Goal: Task Accomplishment & Management: Complete application form

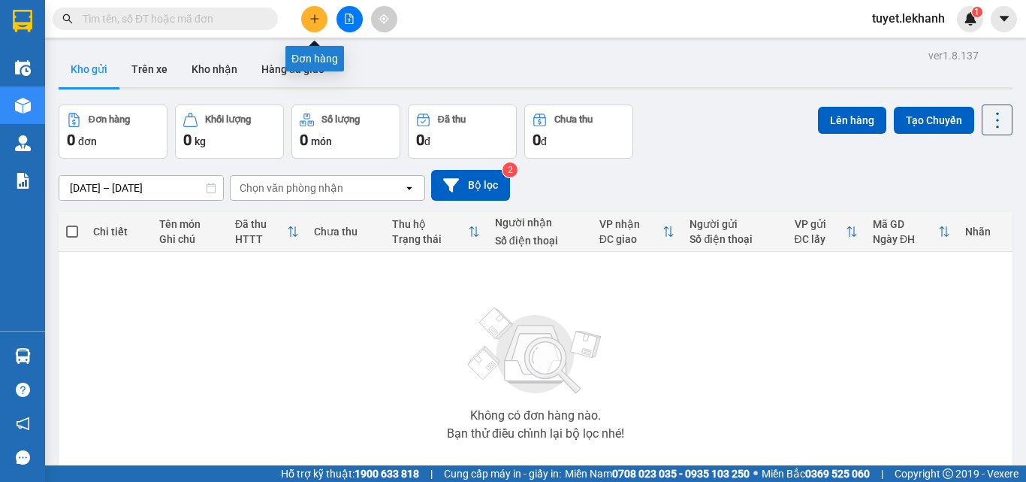
click at [316, 26] on button at bounding box center [314, 19] width 26 height 26
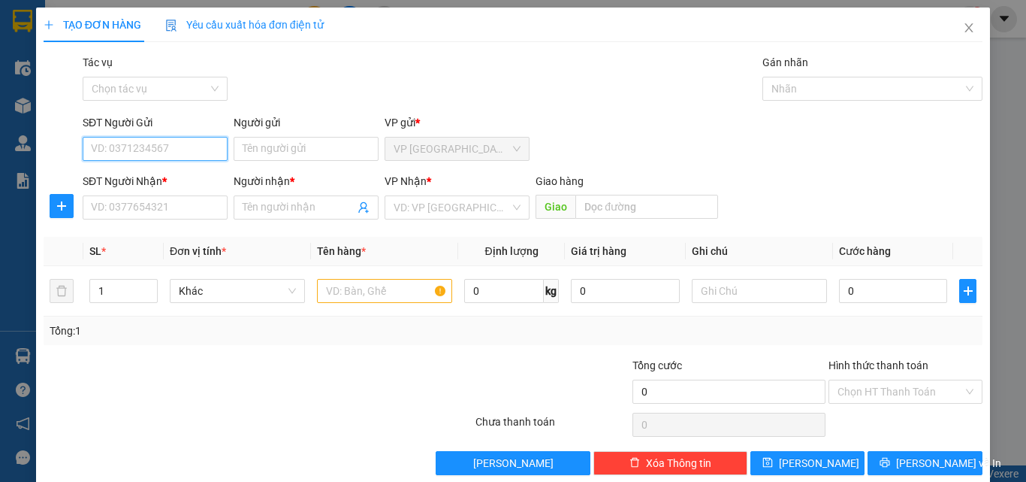
click at [209, 155] on input "SĐT Người Gửi" at bounding box center [155, 149] width 145 height 24
type input "0937456739"
click at [193, 184] on div "0937456739 - [PERSON_NAME]" at bounding box center [165, 179] width 148 height 17
type input "Cảnh"
type input "0938168742"
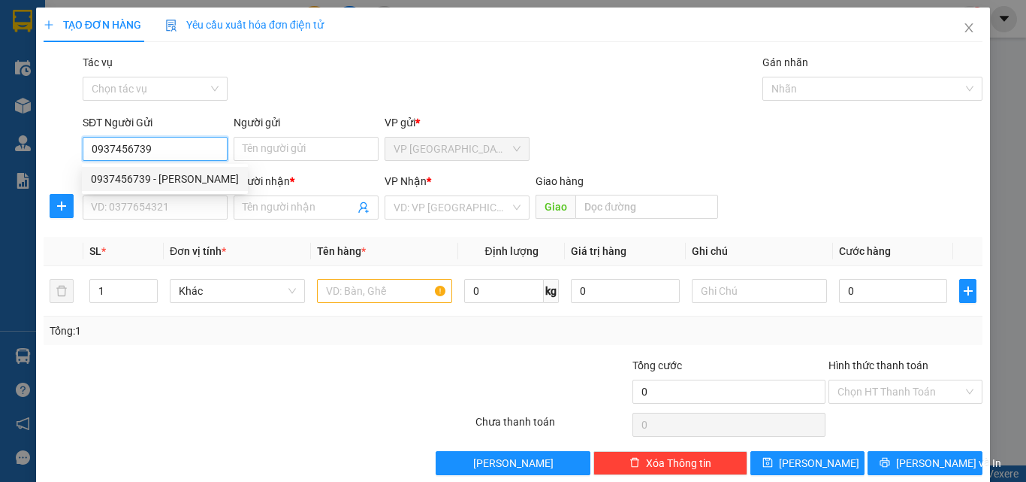
type input "diễm"
type input "30.000"
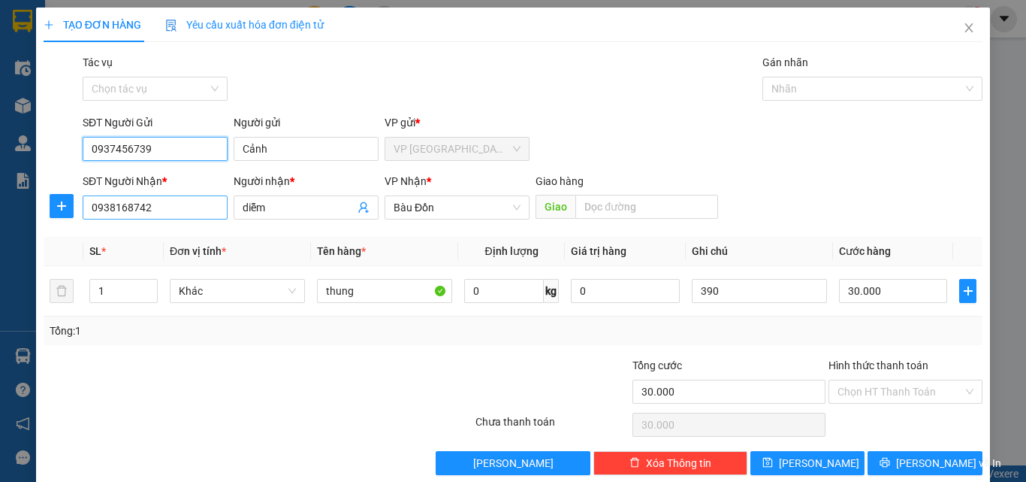
type input "0937456739"
click at [193, 207] on input "0938168742" at bounding box center [155, 207] width 145 height 24
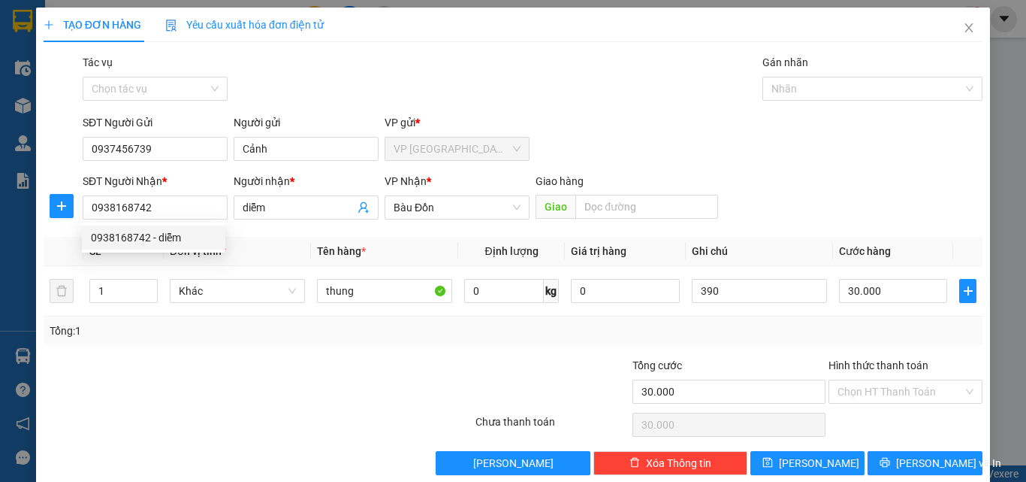
click at [411, 367] on div at bounding box center [395, 383] width 157 height 53
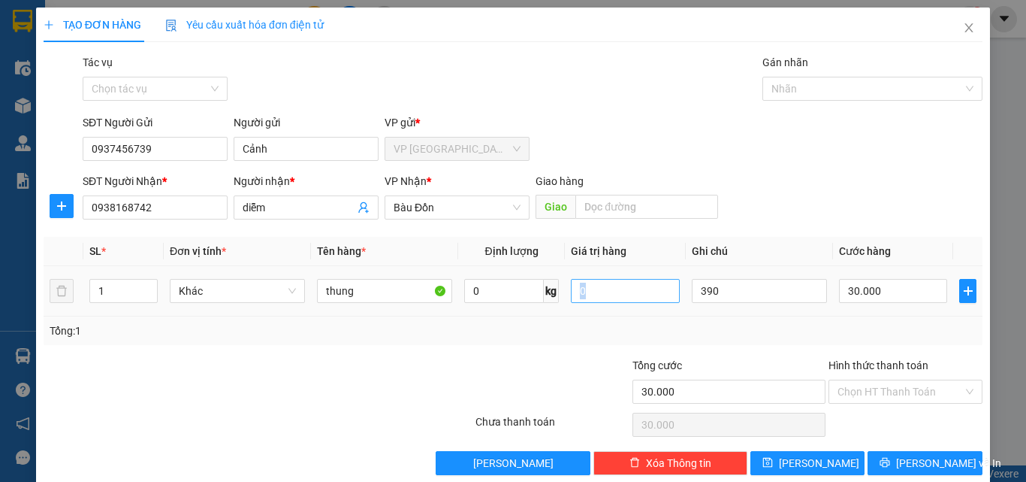
drag, startPoint x: 814, startPoint y: 277, endPoint x: 612, endPoint y: 293, distance: 202.7
click at [612, 293] on tr "1 Khác thung 0 kg 0 390 30.000" at bounding box center [513, 291] width 939 height 50
drag, startPoint x: 759, startPoint y: 279, endPoint x: 629, endPoint y: 283, distance: 130.1
click at [629, 283] on tr "1 Khác thung 0 kg 0 390 30.000" at bounding box center [513, 291] width 939 height 50
click at [893, 212] on div "SĐT Người Nhận * 0938168742 Người nhận * diễm VP Nhận * Bàu Đồn Giao hàng Giao" at bounding box center [533, 199] width 906 height 53
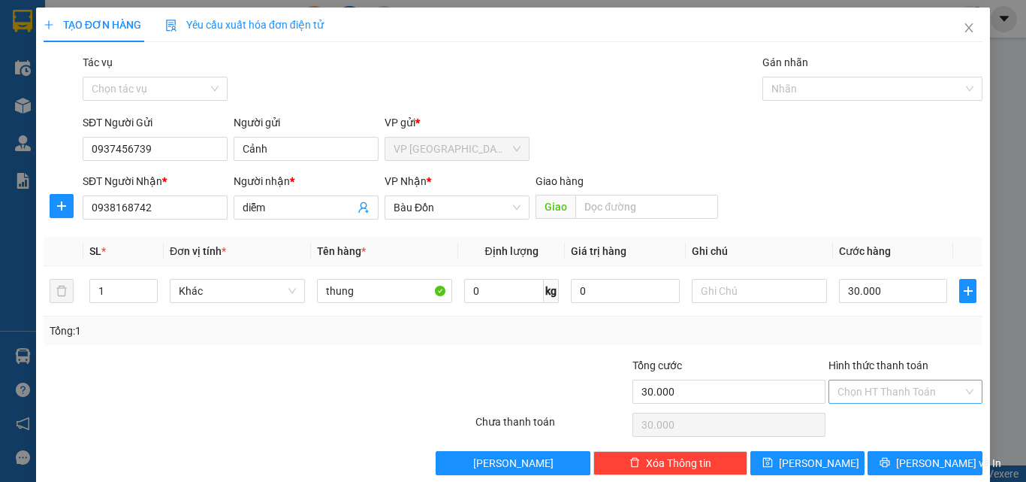
click at [943, 391] on input "Hình thức thanh toán" at bounding box center [900, 391] width 125 height 23
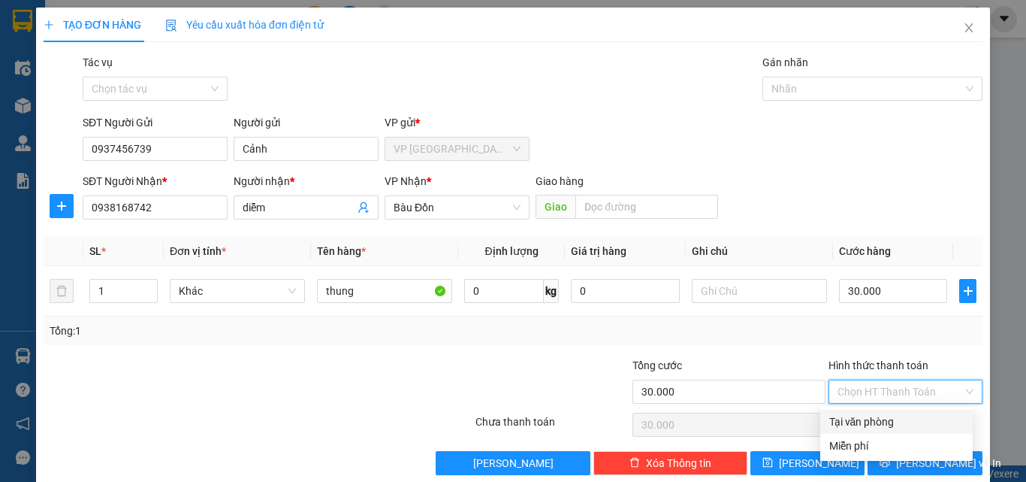
click at [911, 423] on div "Tại văn phòng" at bounding box center [896, 421] width 134 height 17
type input "0"
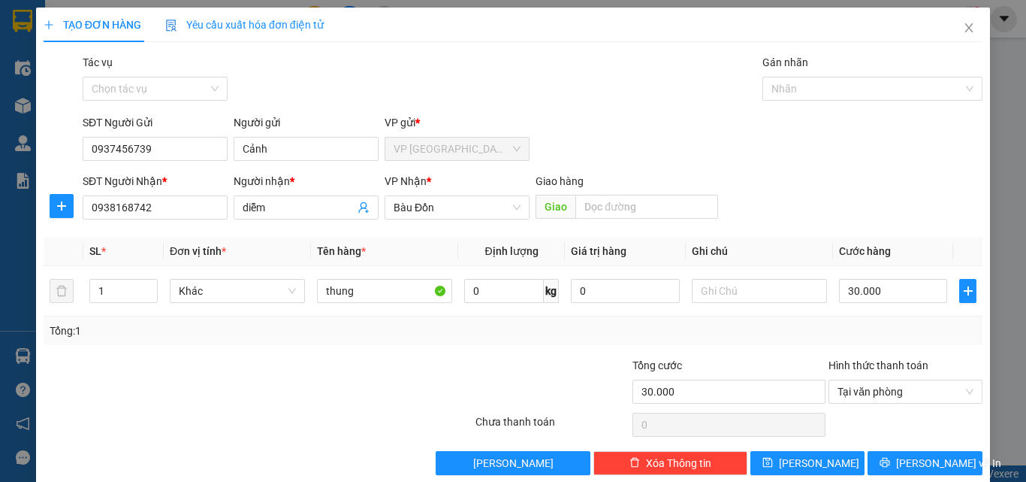
click at [939, 420] on div at bounding box center [905, 424] width 157 height 30
click at [940, 462] on span "[PERSON_NAME] và In" at bounding box center [948, 463] width 105 height 17
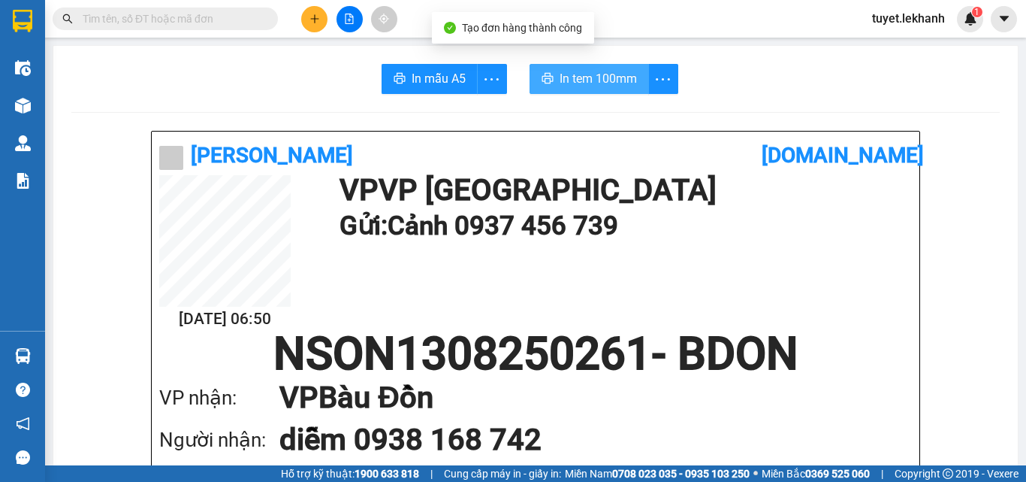
click at [600, 65] on button "In tem 100mm" at bounding box center [589, 79] width 119 height 30
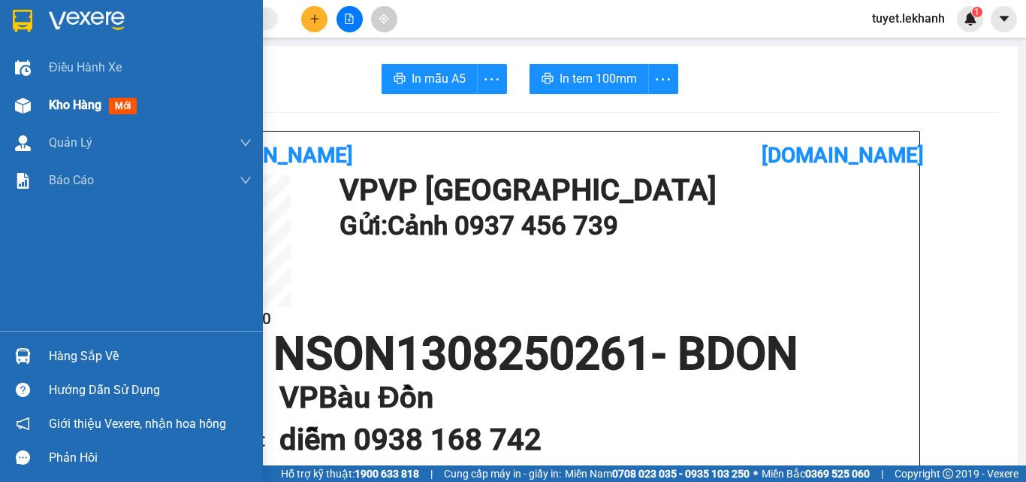
click at [45, 112] on div "Kho hàng mới" at bounding box center [131, 105] width 263 height 38
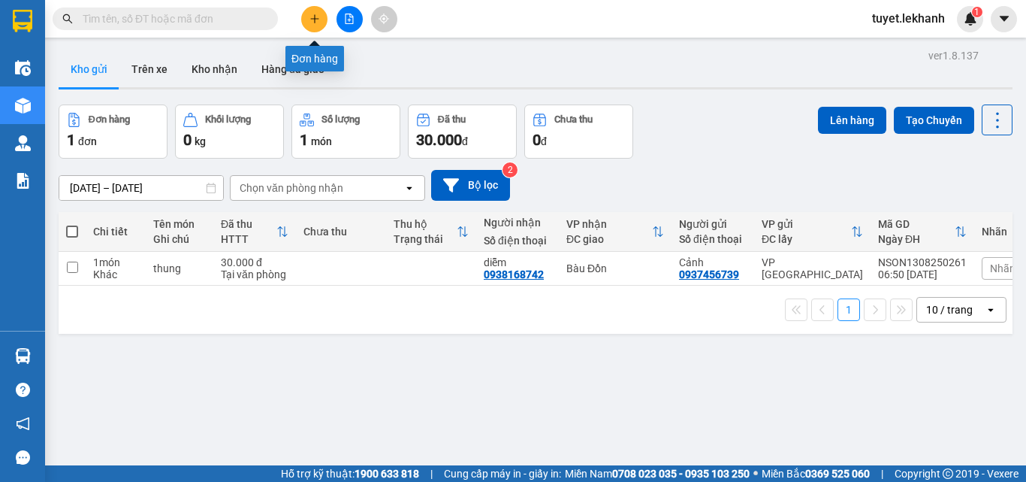
click at [319, 22] on icon "plus" at bounding box center [315, 19] width 11 height 11
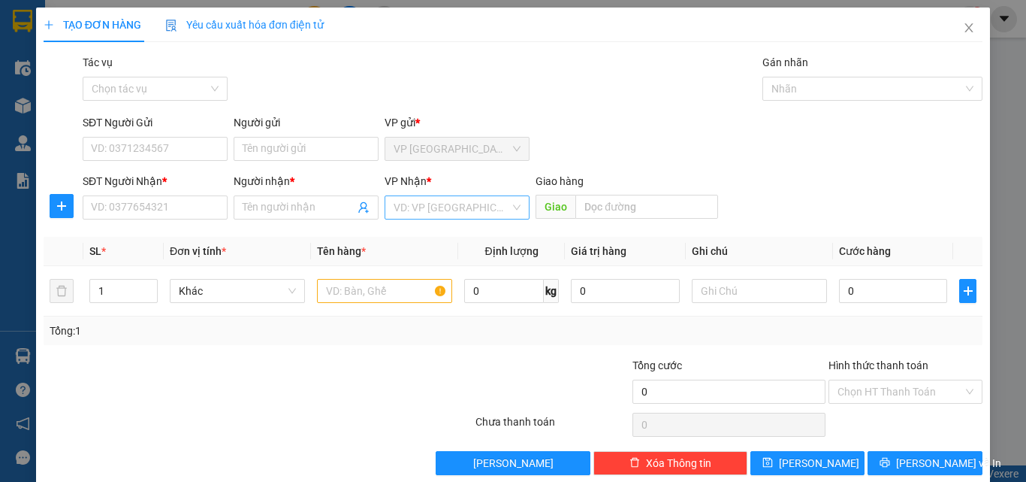
click at [435, 209] on input "search" at bounding box center [452, 207] width 116 height 23
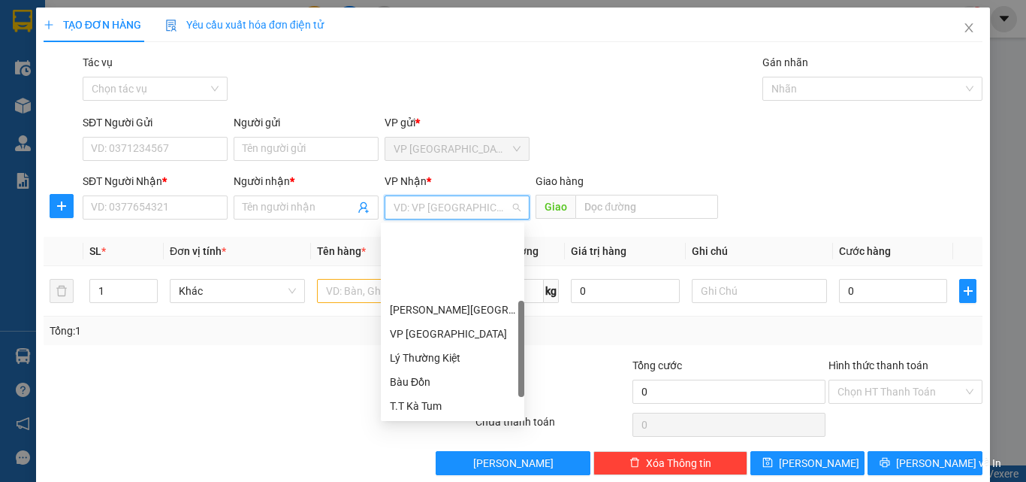
scroll to position [96, 0]
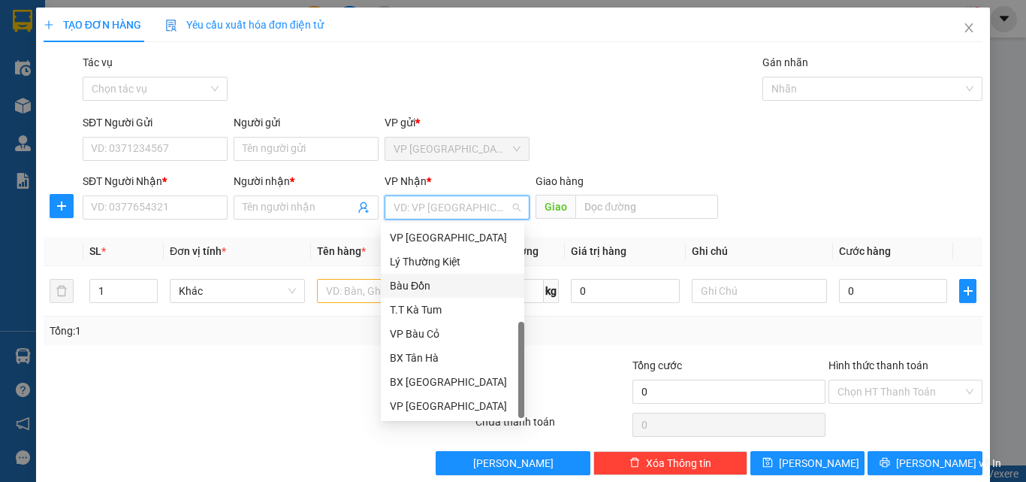
click at [417, 280] on div "Bàu Đồn" at bounding box center [452, 285] width 125 height 17
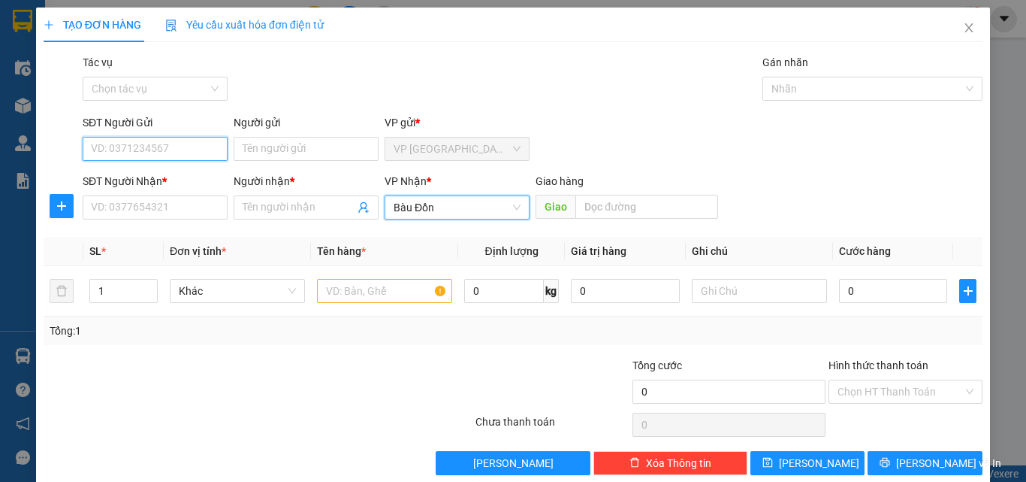
click at [176, 150] on input "SĐT Người Gửi" at bounding box center [155, 149] width 145 height 24
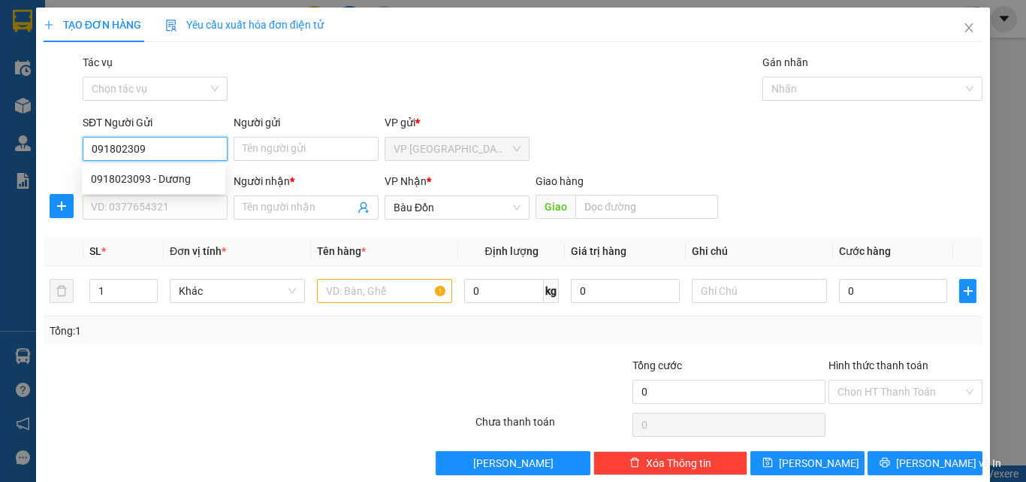
type input "0918023093"
click at [192, 177] on div "0918023093 - Dương" at bounding box center [153, 179] width 125 height 17
type input "Dương"
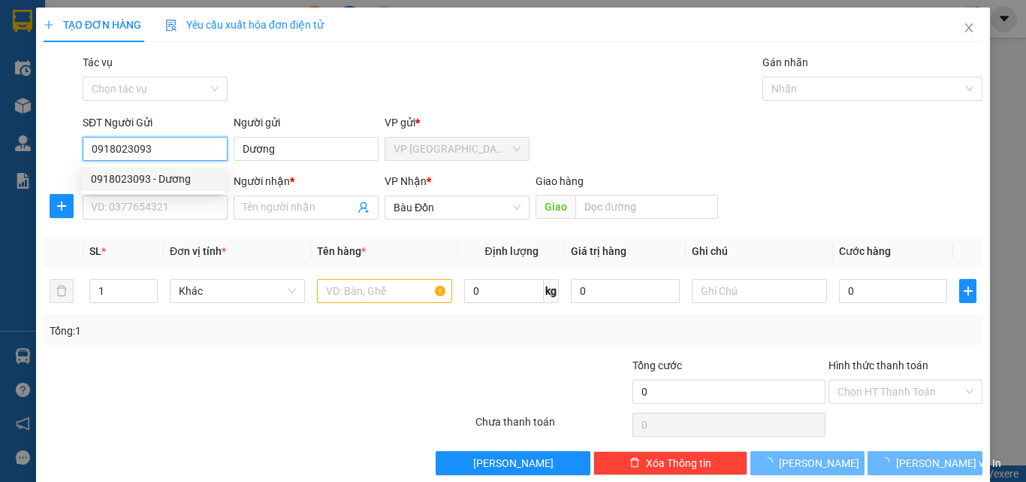
type input "30.000"
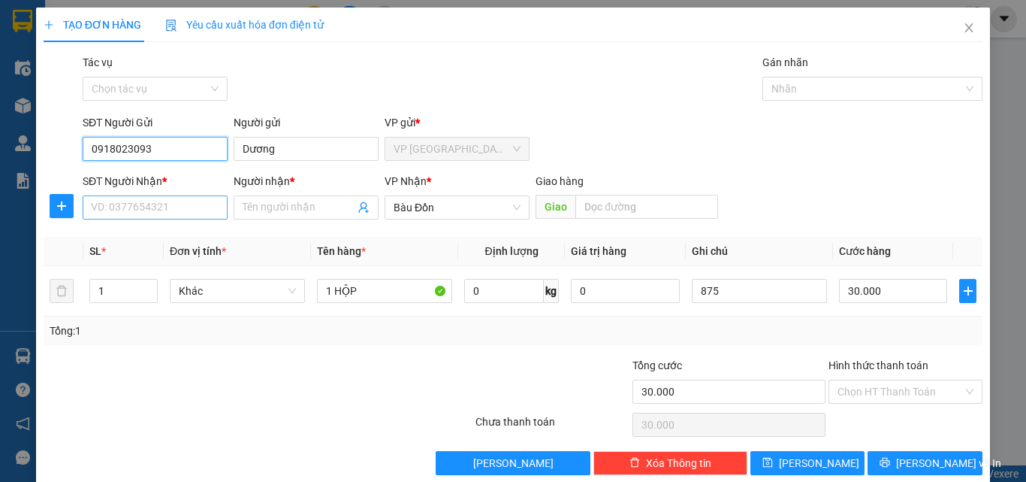
type input "0918023093"
click at [198, 200] on input "SĐT Người Nhận *" at bounding box center [155, 207] width 145 height 24
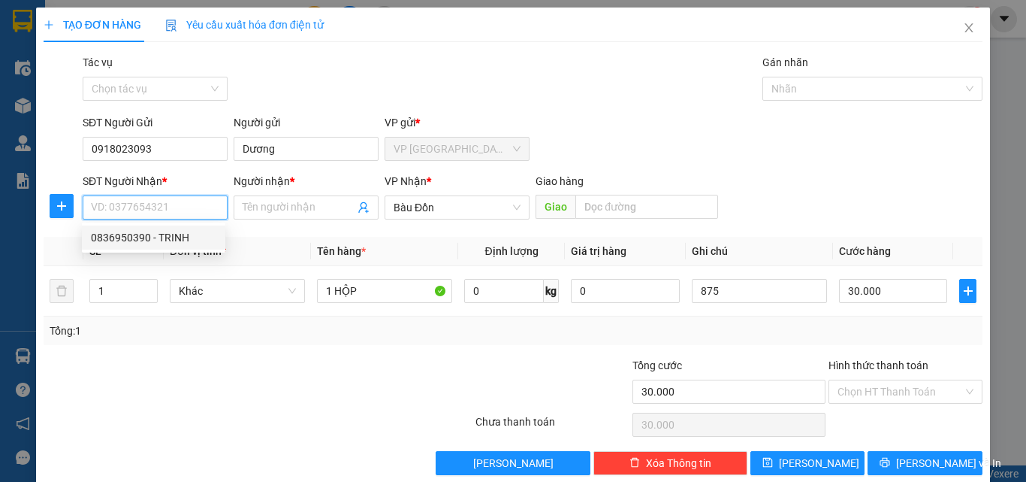
click at [192, 238] on div "0836950390 - TRINH" at bounding box center [153, 237] width 125 height 17
type input "0836950390"
type input "TRINH"
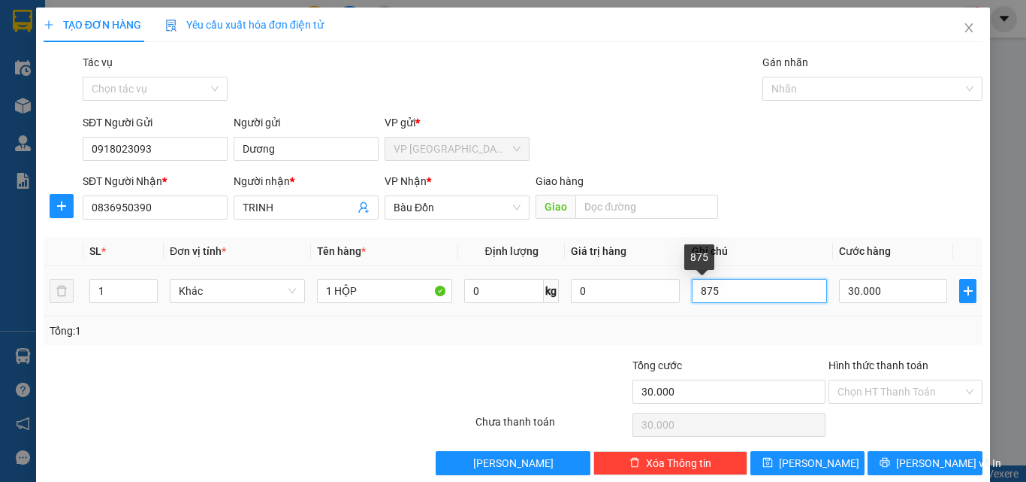
drag, startPoint x: 736, startPoint y: 289, endPoint x: 442, endPoint y: 303, distance: 294.1
click at [442, 303] on tr "1 Khác 1 HỘP 0 kg 0 875 30.000" at bounding box center [513, 291] width 939 height 50
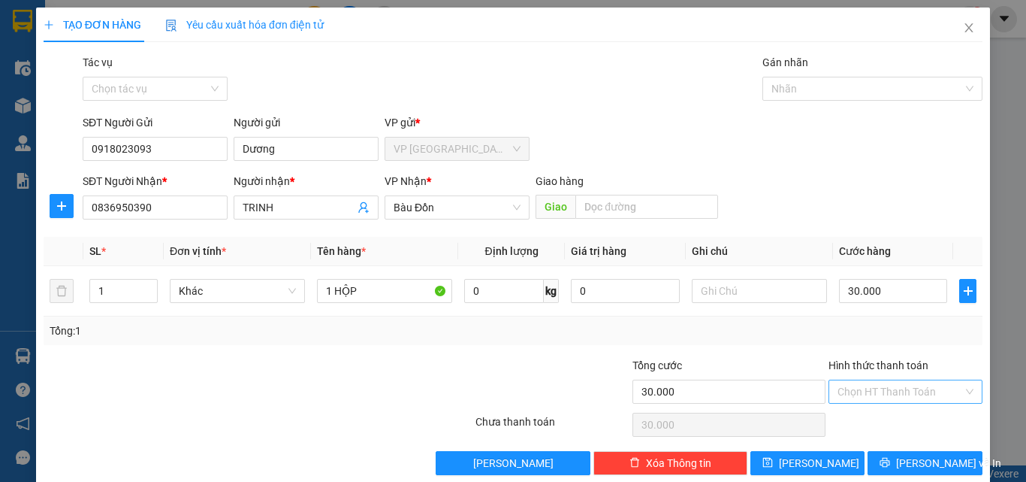
click at [913, 383] on input "Hình thức thanh toán" at bounding box center [900, 391] width 125 height 23
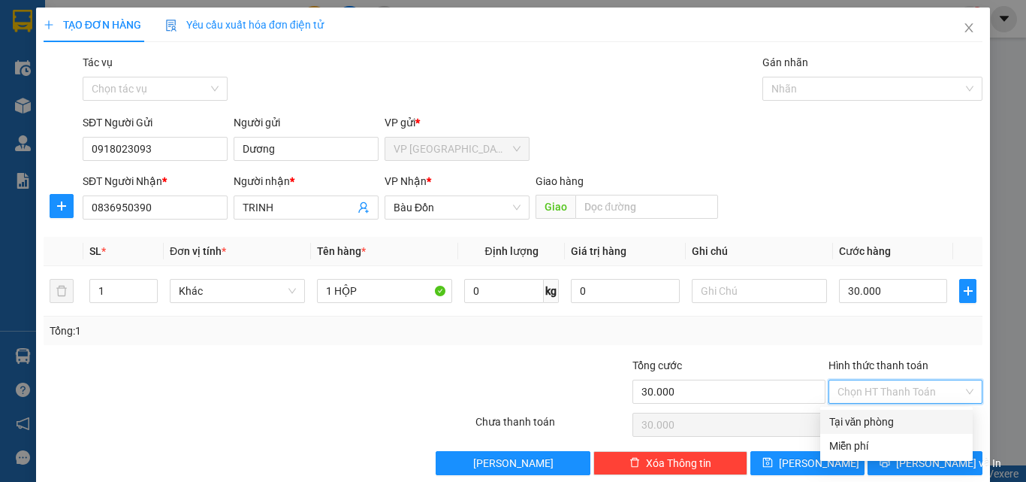
click at [896, 415] on div "Tại văn phòng" at bounding box center [896, 421] width 134 height 17
type input "0"
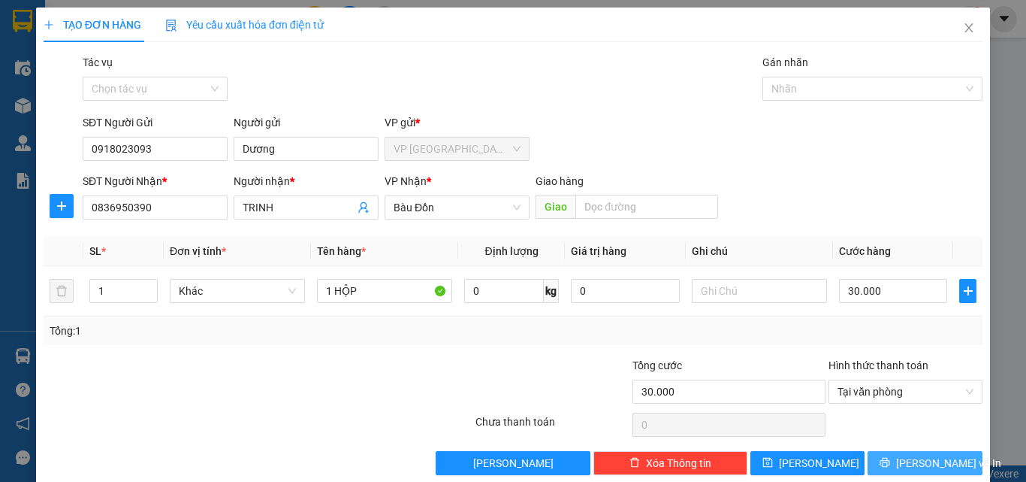
click at [922, 458] on span "[PERSON_NAME] và In" at bounding box center [948, 463] width 105 height 17
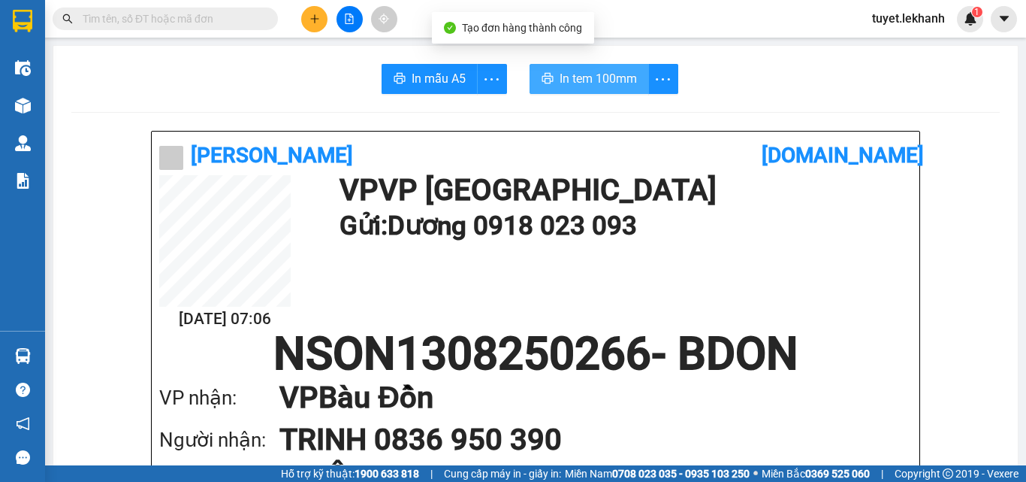
click at [543, 74] on icon "printer" at bounding box center [548, 78] width 12 height 12
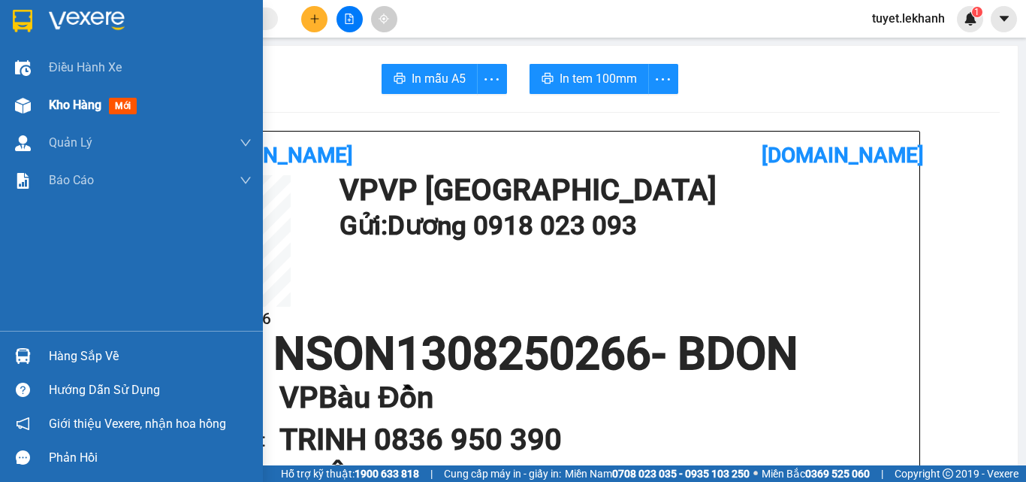
click at [41, 101] on div "Kho hàng mới" at bounding box center [131, 105] width 263 height 38
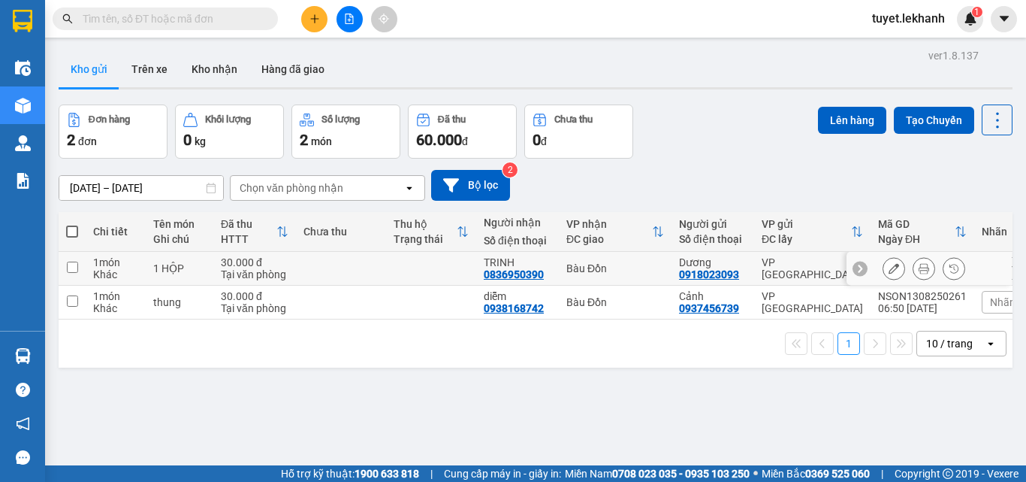
click at [889, 265] on icon at bounding box center [894, 268] width 11 height 11
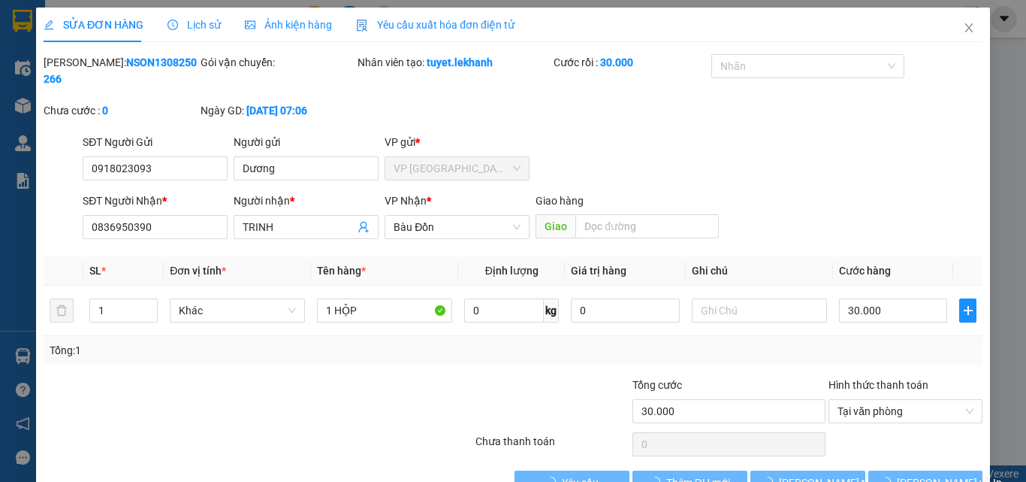
type input "0918023093"
type input "Dương"
type input "0836950390"
type input "TRINH"
type input "30.000"
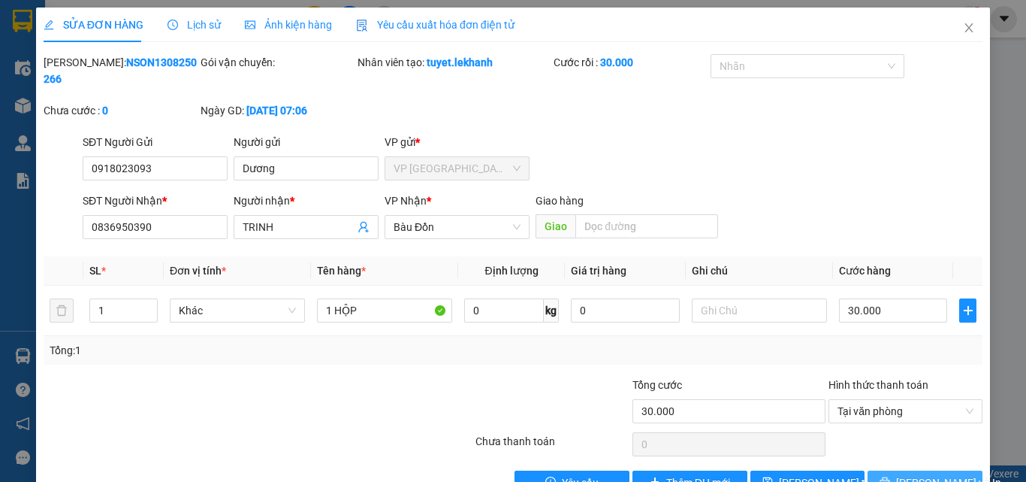
click at [894, 470] on button "[PERSON_NAME] và In" at bounding box center [925, 482] width 115 height 24
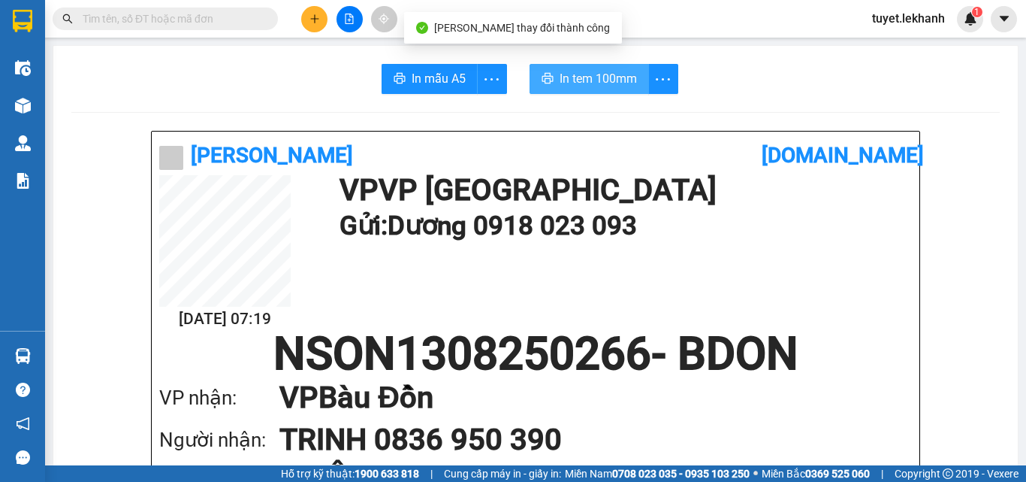
click at [612, 77] on span "In tem 100mm" at bounding box center [598, 78] width 77 height 19
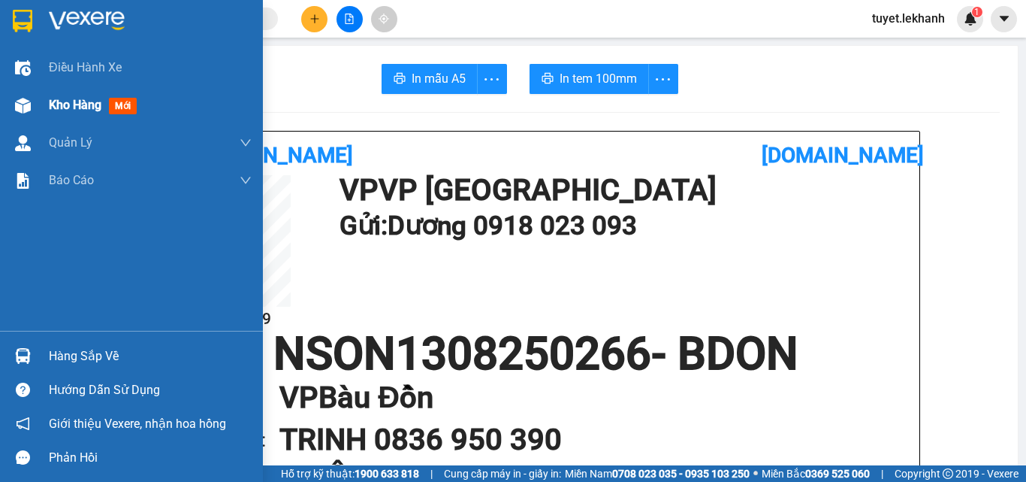
click at [60, 107] on span "Kho hàng" at bounding box center [75, 105] width 53 height 14
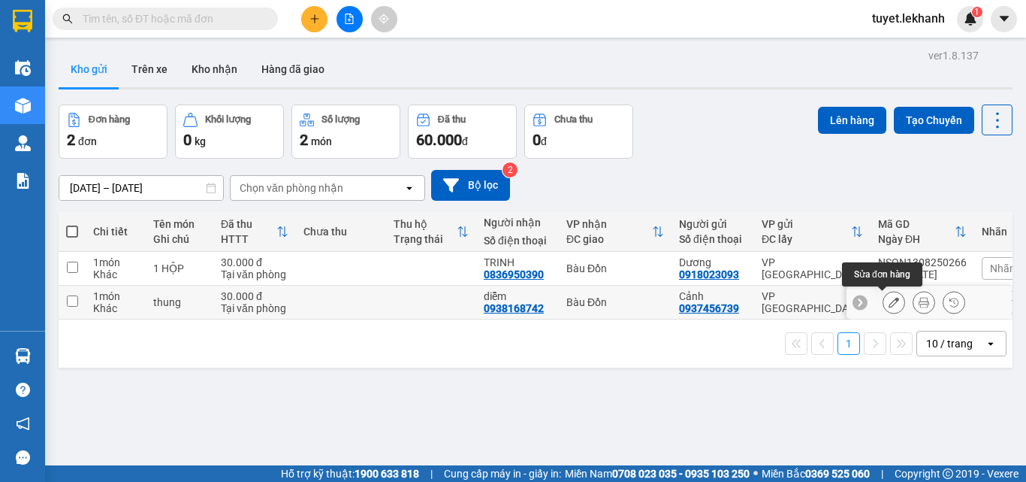
click at [889, 303] on icon at bounding box center [894, 302] width 11 height 11
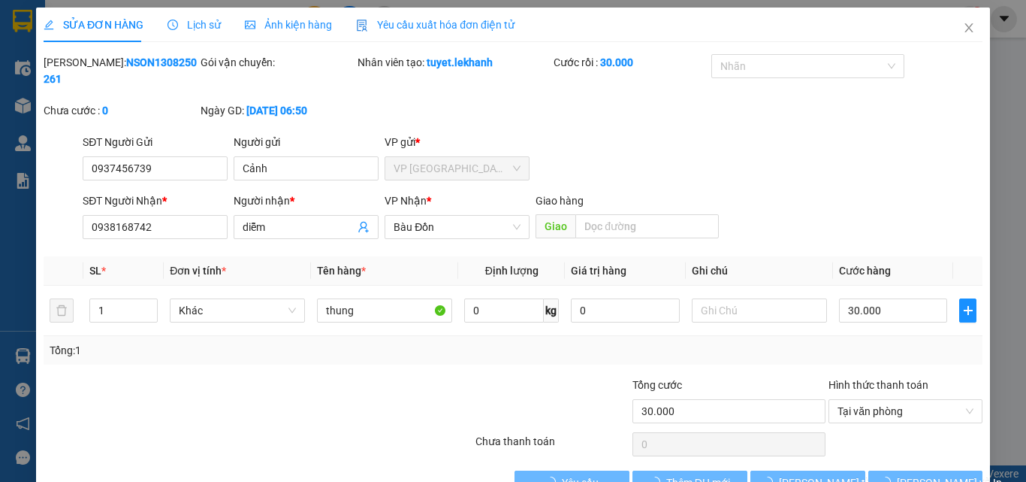
type input "0937456739"
type input "Cảnh"
type input "0938168742"
type input "diễm"
type input "30.000"
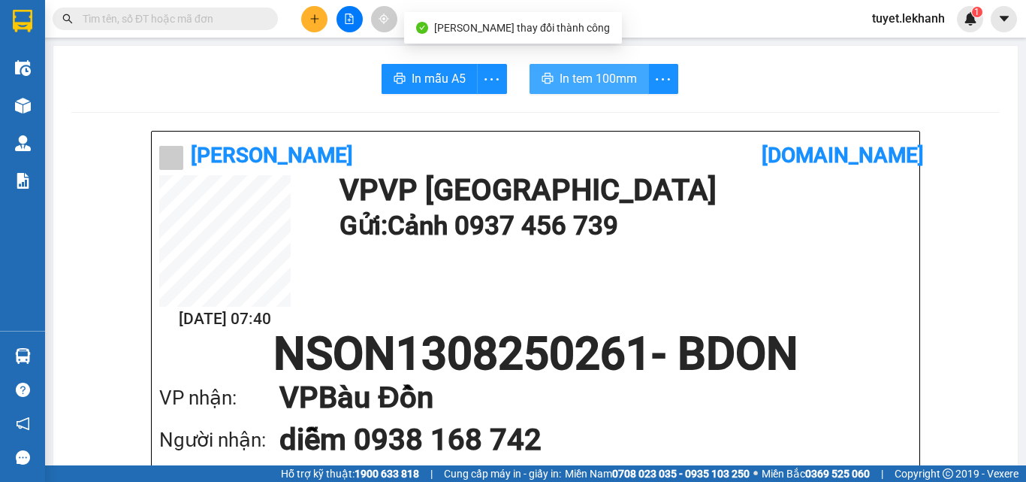
click at [542, 74] on icon "printer" at bounding box center [548, 78] width 12 height 12
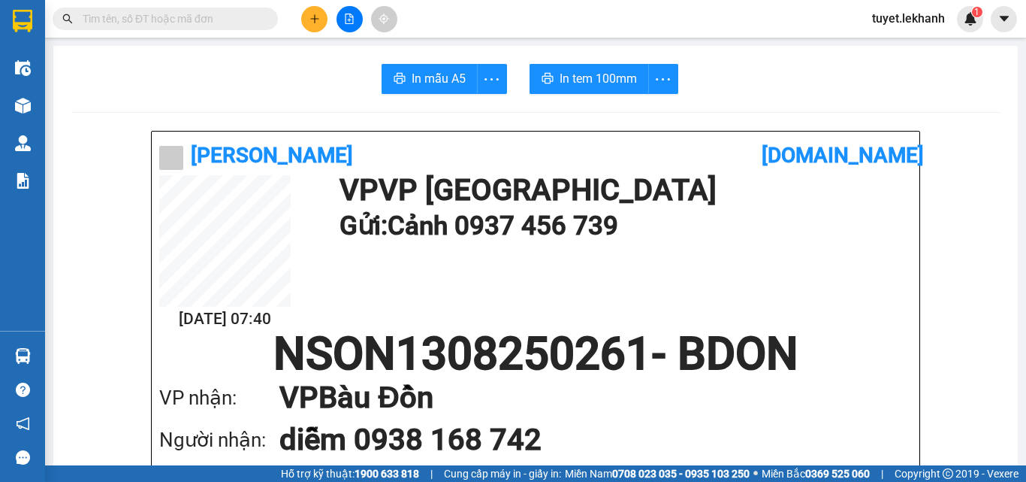
scroll to position [150, 0]
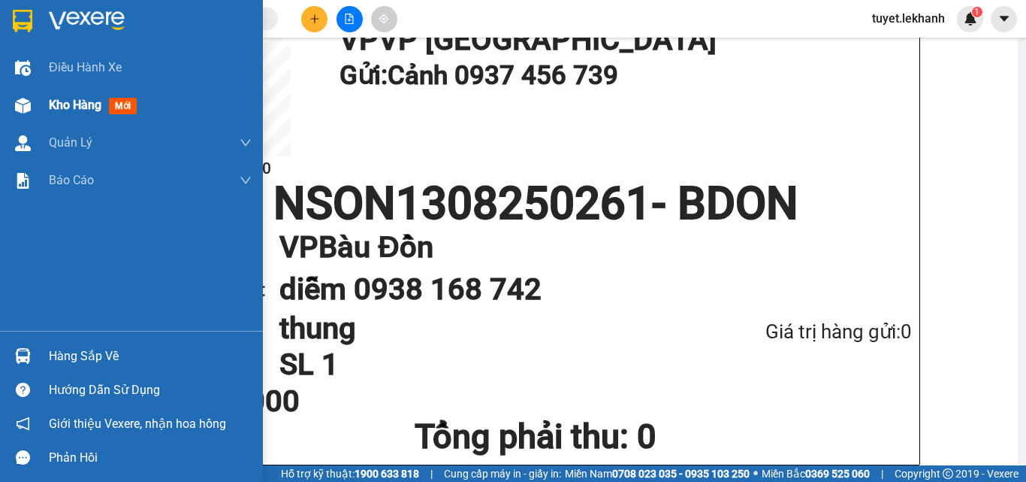
click at [48, 98] on div "Kho hàng mới" at bounding box center [131, 105] width 263 height 38
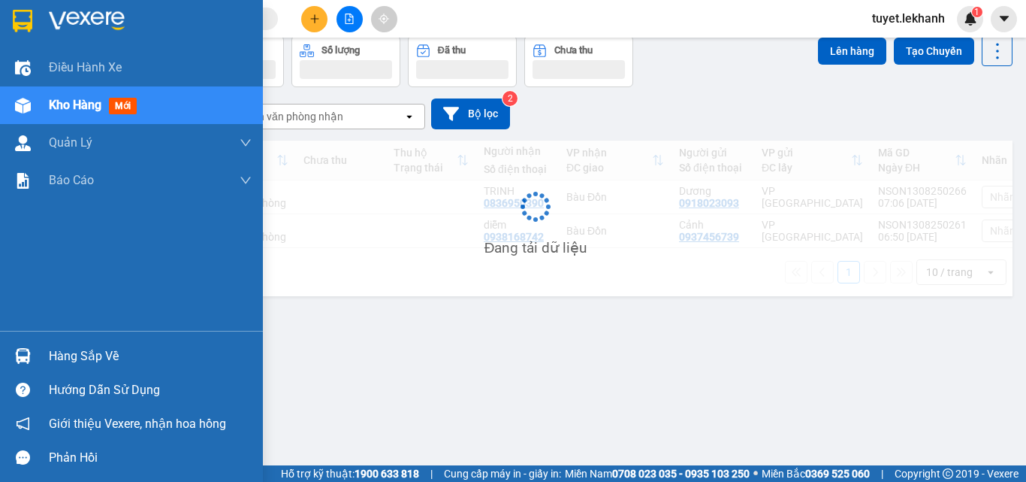
scroll to position [69, 0]
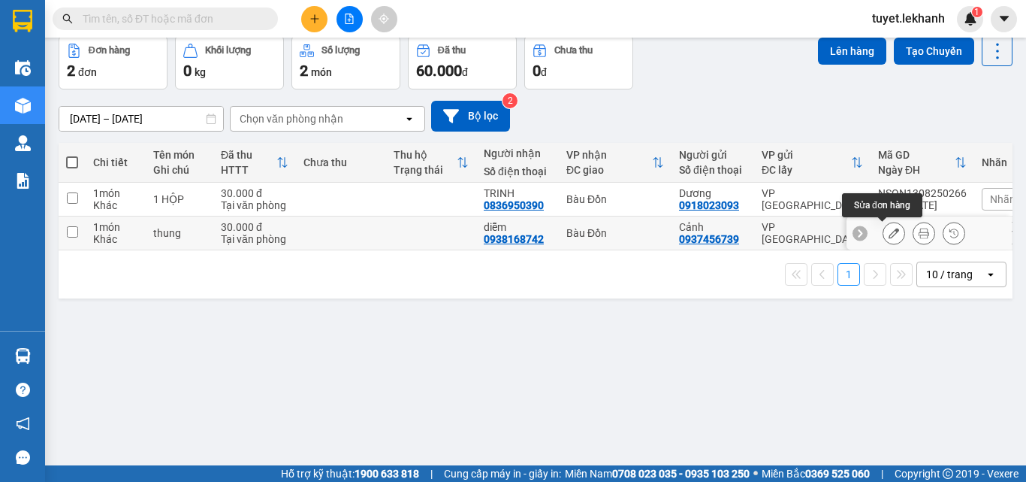
click at [884, 231] on button at bounding box center [894, 233] width 21 height 26
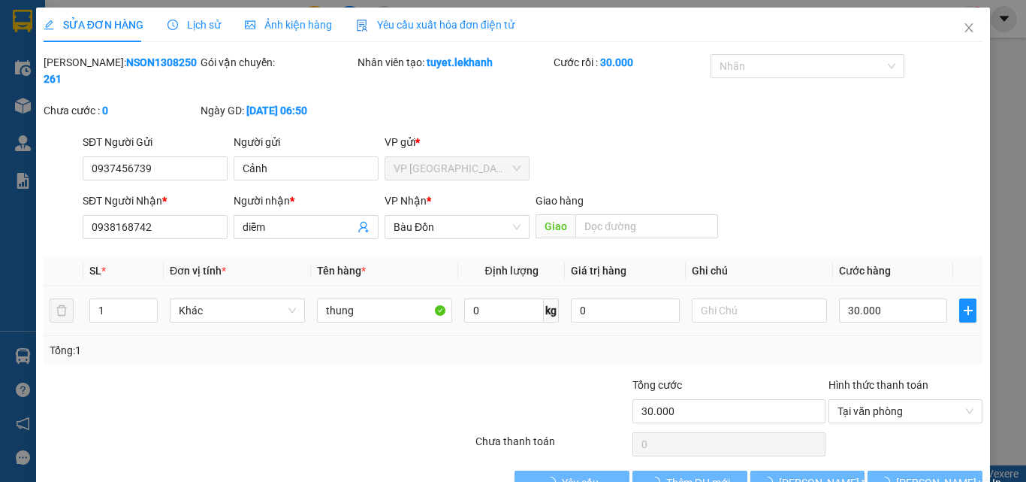
type input "0937456739"
type input "Cảnh"
type input "0938168742"
type input "diễm"
type input "30.000"
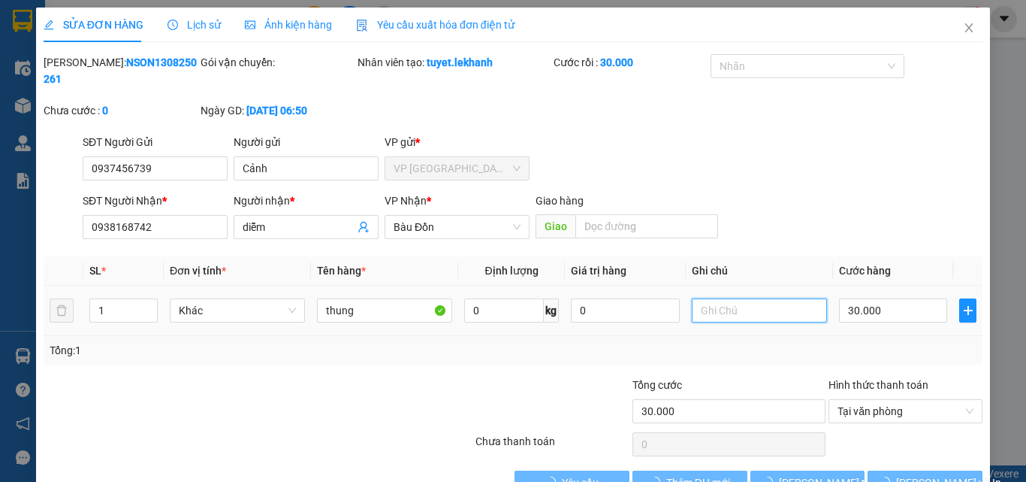
click at [721, 298] on input "text" at bounding box center [759, 310] width 135 height 24
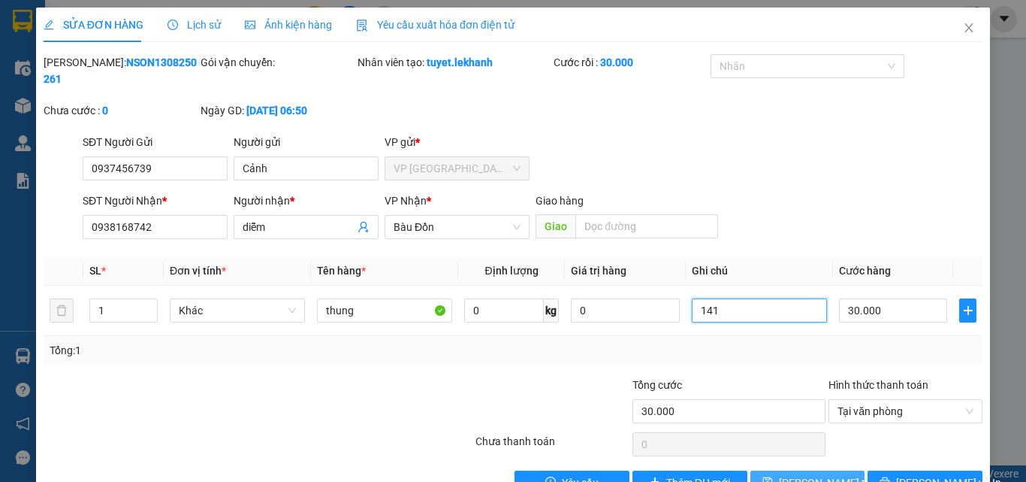
type input "141"
click at [805, 474] on span "[PERSON_NAME] thay đổi" at bounding box center [839, 482] width 120 height 17
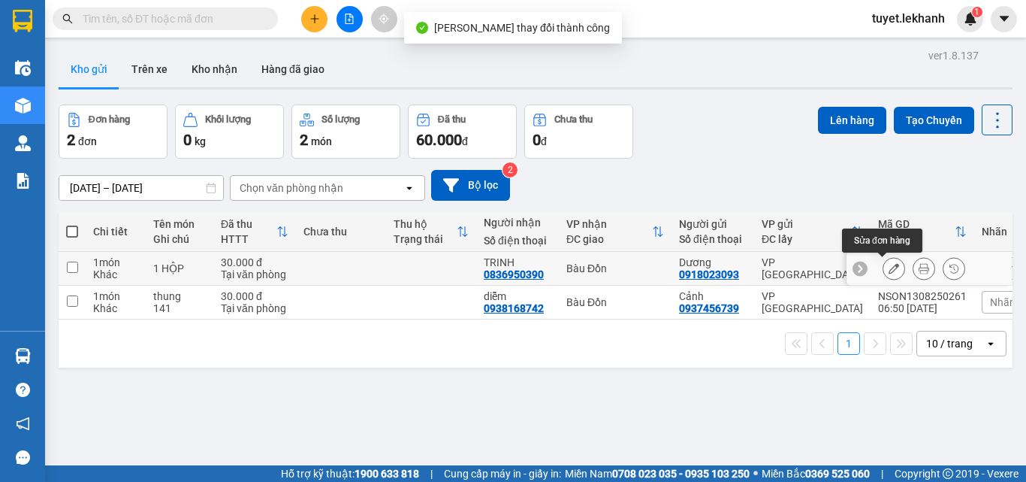
click at [889, 269] on icon at bounding box center [894, 268] width 11 height 11
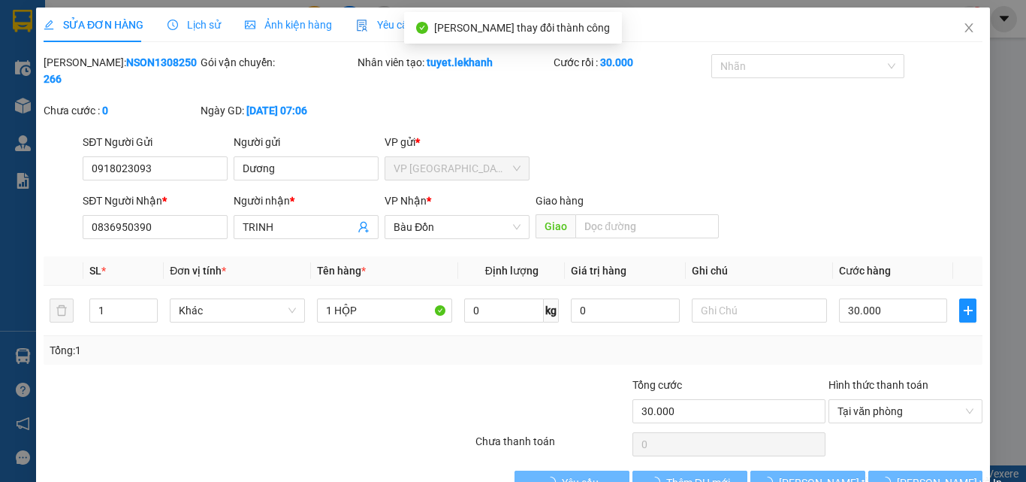
type input "0918023093"
type input "Dương"
type input "0836950390"
type input "TRINH"
type input "30.000"
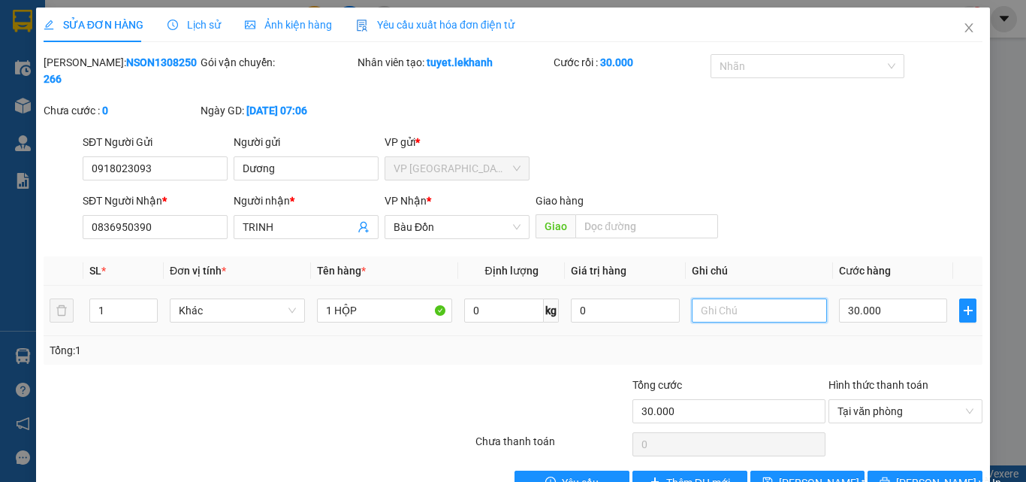
click at [766, 298] on input "text" at bounding box center [759, 310] width 135 height 24
type input "141"
click at [797, 474] on span "[PERSON_NAME] thay đổi" at bounding box center [839, 482] width 120 height 17
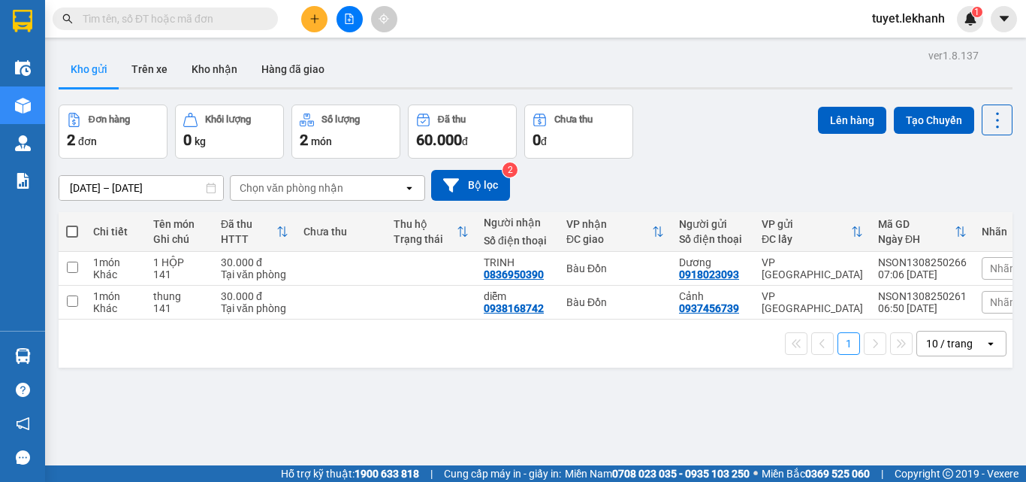
click at [308, 24] on button at bounding box center [314, 19] width 26 height 26
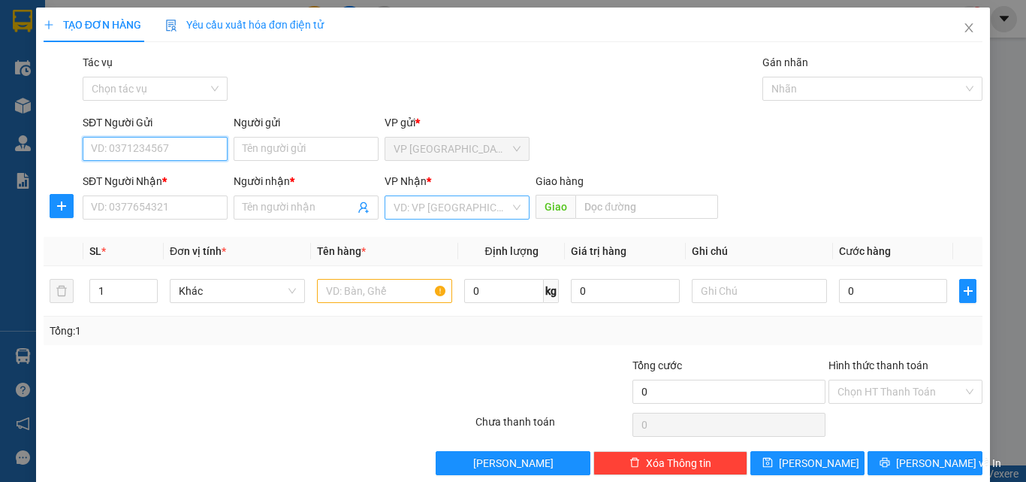
click at [511, 213] on div "VD: VP [GEOGRAPHIC_DATA]" at bounding box center [457, 207] width 145 height 24
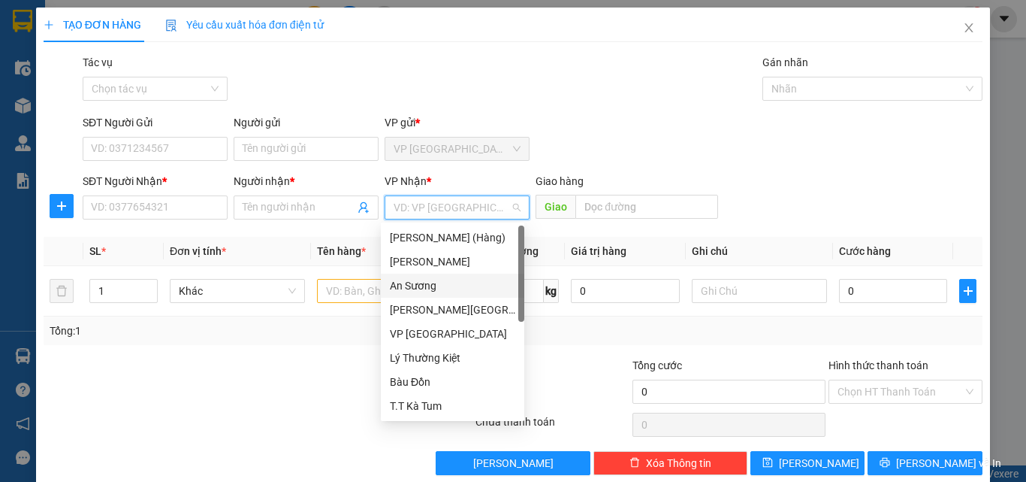
click at [439, 291] on div "An Sương" at bounding box center [452, 285] width 125 height 17
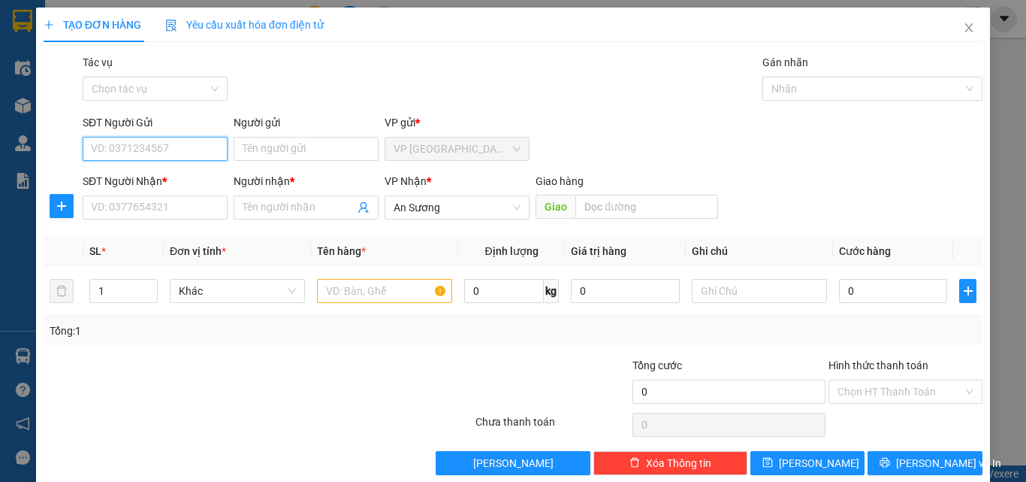
click at [140, 150] on input "SĐT Người Gửi" at bounding box center [155, 149] width 145 height 24
type input "0799788318"
click at [156, 183] on div "0799788318 - phúc" at bounding box center [153, 179] width 125 height 17
type input "phúc"
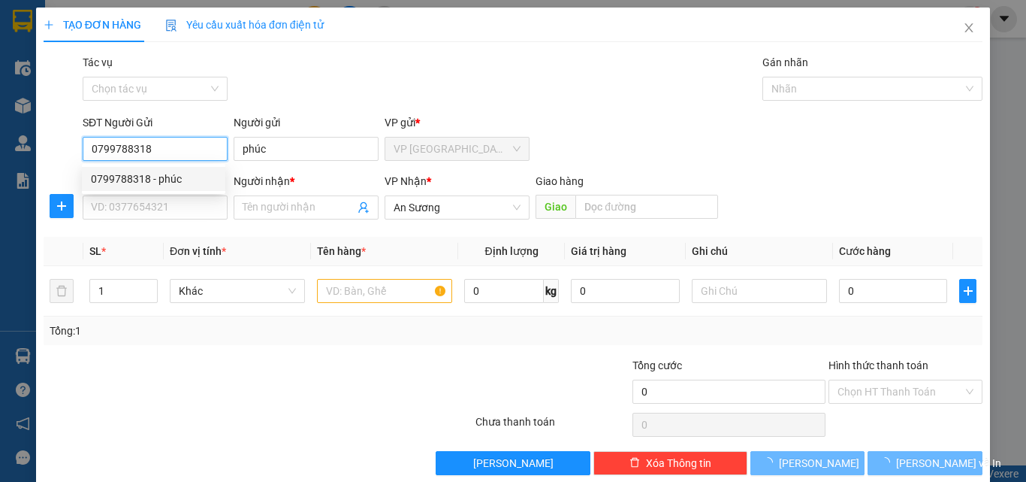
type input "30.000"
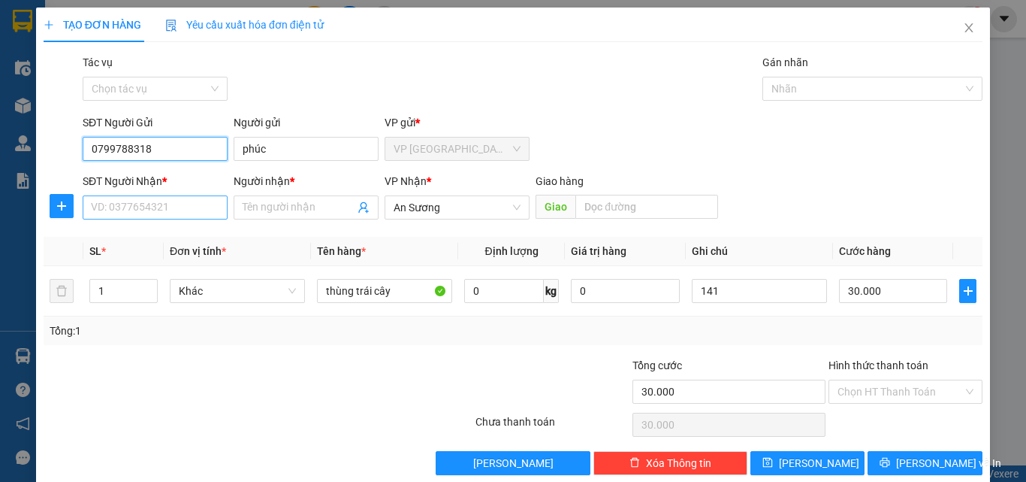
type input "0799788318"
click at [152, 202] on input "SĐT Người Nhận *" at bounding box center [155, 207] width 145 height 24
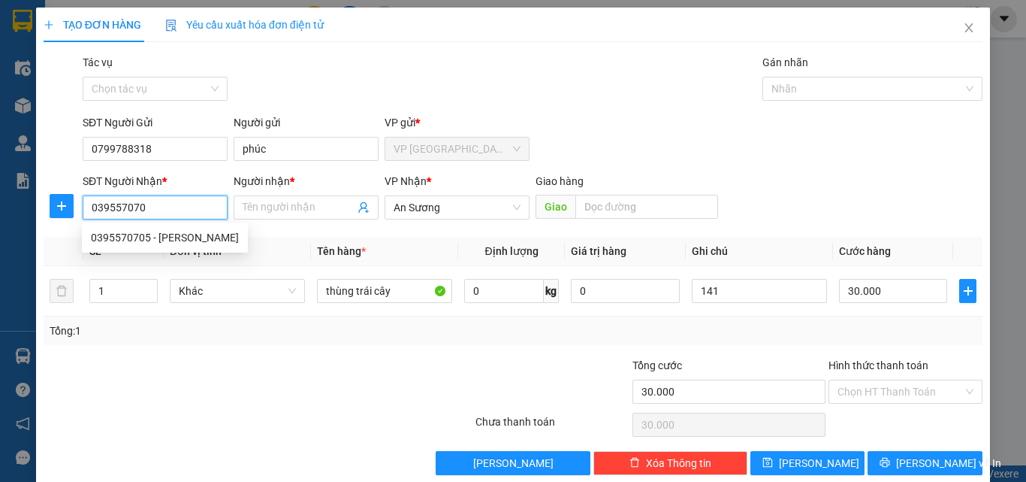
type input "0395570705"
click at [159, 239] on div "0395570705 - [PERSON_NAME]" at bounding box center [165, 237] width 148 height 17
type input "THẢO VY"
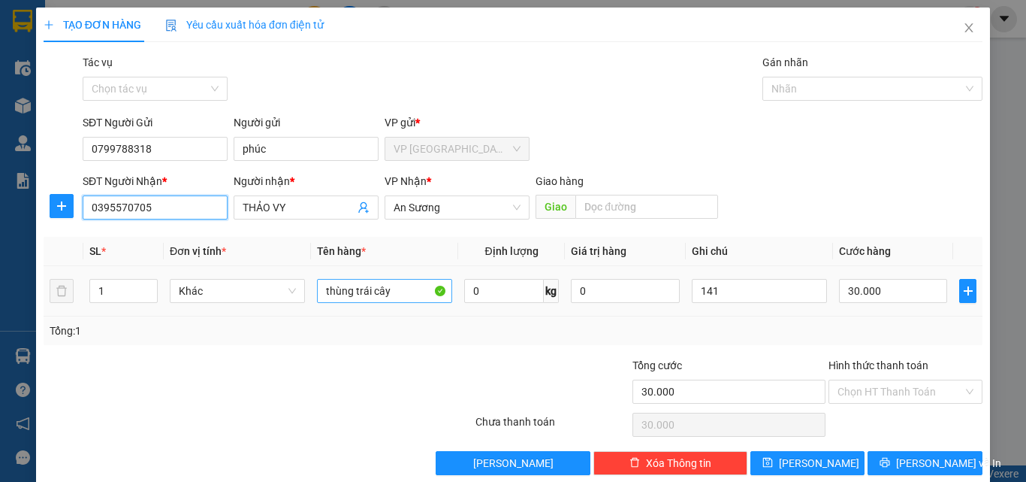
type input "0395570705"
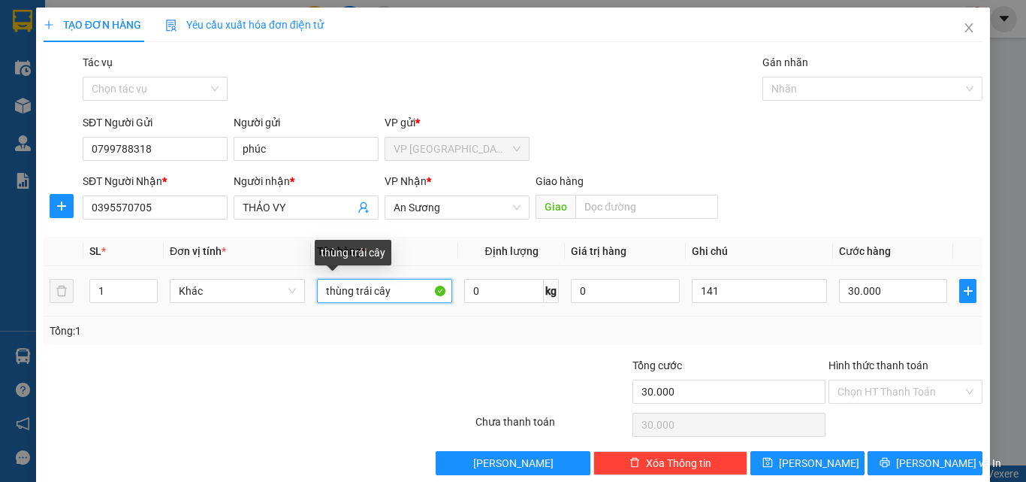
click at [385, 290] on input "thùng trái cây" at bounding box center [384, 291] width 135 height 24
type input "t"
type input "1 bịch đồ"
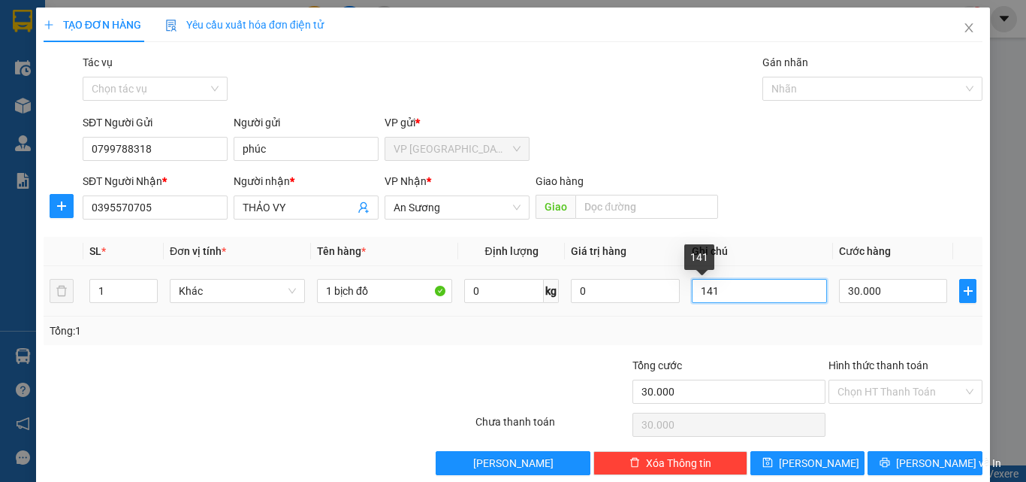
drag, startPoint x: 716, startPoint y: 289, endPoint x: 691, endPoint y: 295, distance: 25.5
click at [693, 295] on input "141" at bounding box center [759, 291] width 135 height 24
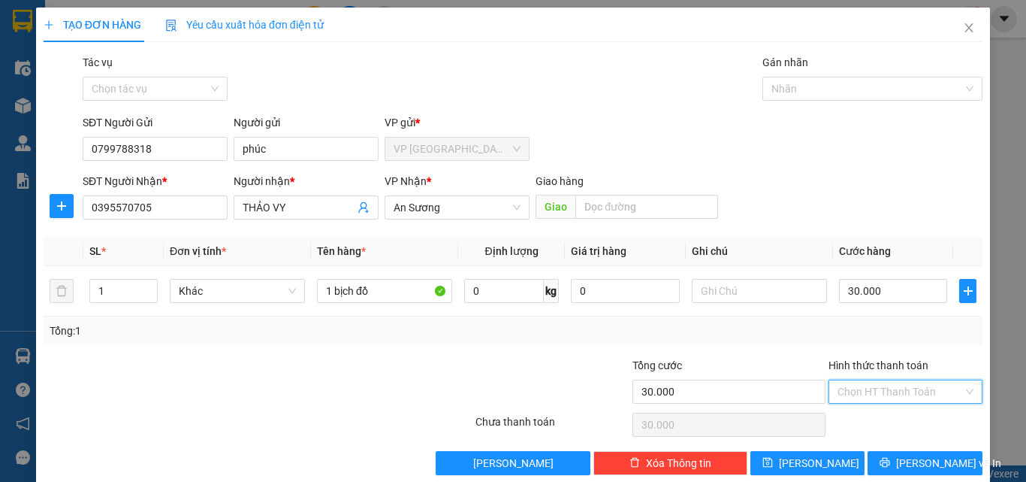
click at [916, 386] on input "Hình thức thanh toán" at bounding box center [900, 391] width 125 height 23
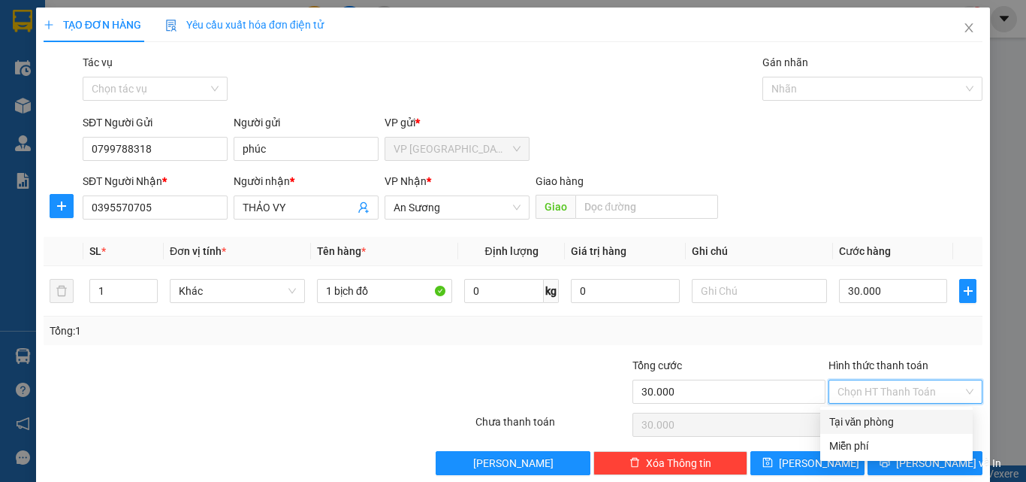
click at [869, 427] on div "Tại văn phòng" at bounding box center [896, 421] width 134 height 17
type input "0"
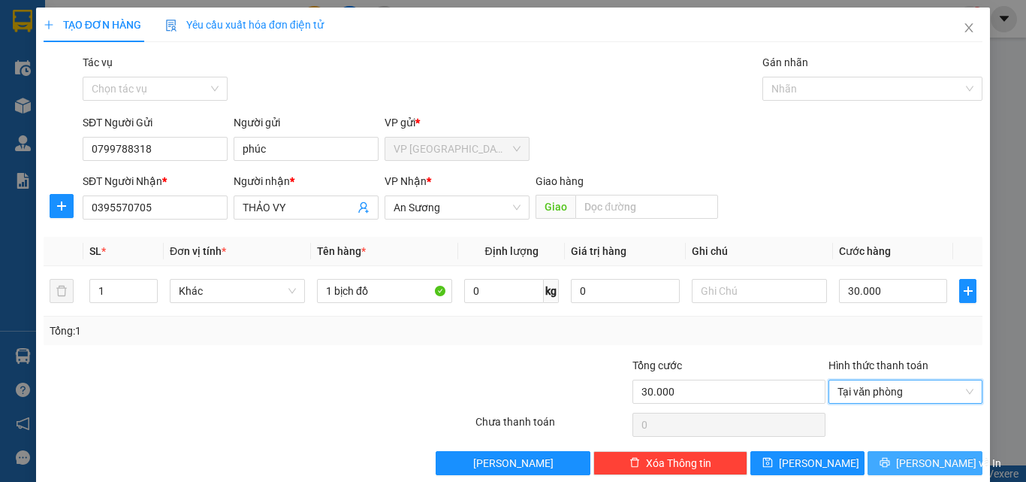
click at [897, 457] on button "[PERSON_NAME] và In" at bounding box center [925, 463] width 115 height 24
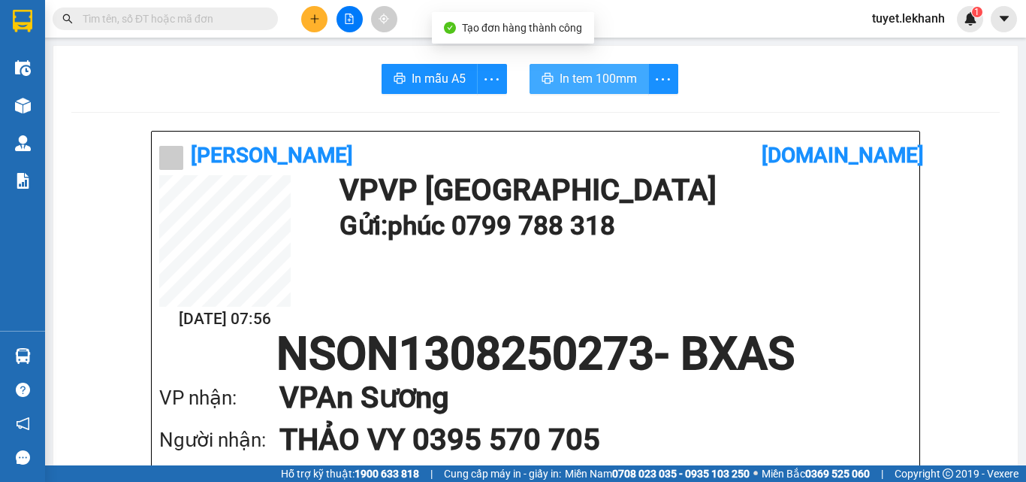
click at [565, 86] on span "In tem 100mm" at bounding box center [598, 78] width 77 height 19
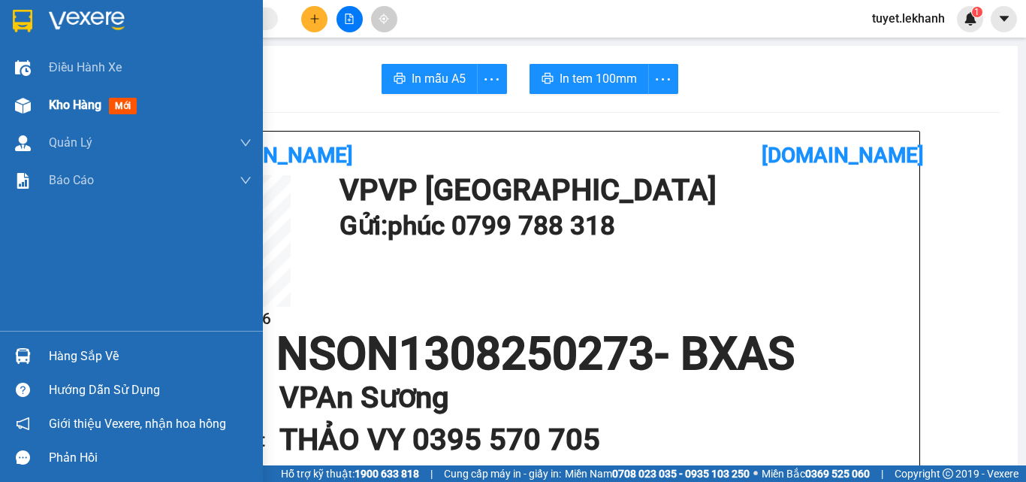
click at [27, 107] on img at bounding box center [23, 106] width 16 height 16
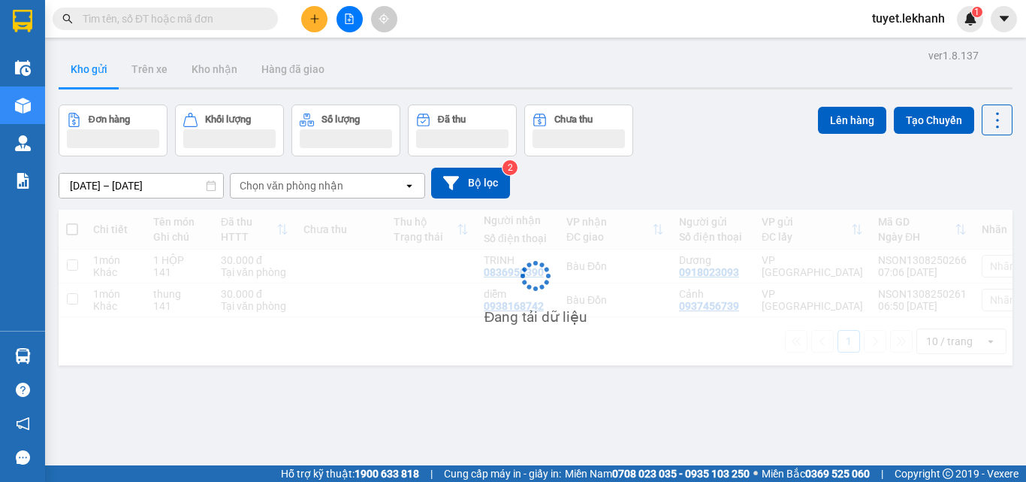
click at [163, 182] on input "[DATE] – [DATE]" at bounding box center [141, 186] width 164 height 24
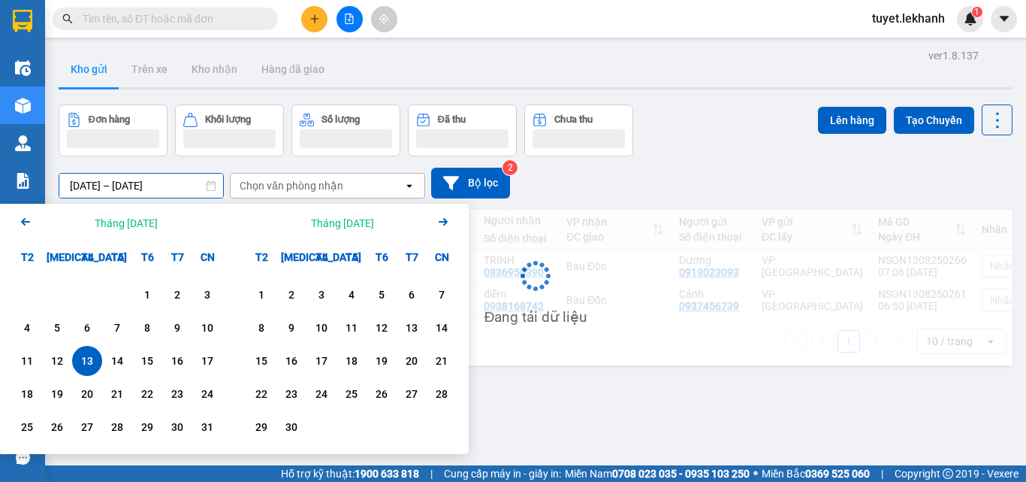
click at [81, 358] on div "13" at bounding box center [87, 361] width 21 height 18
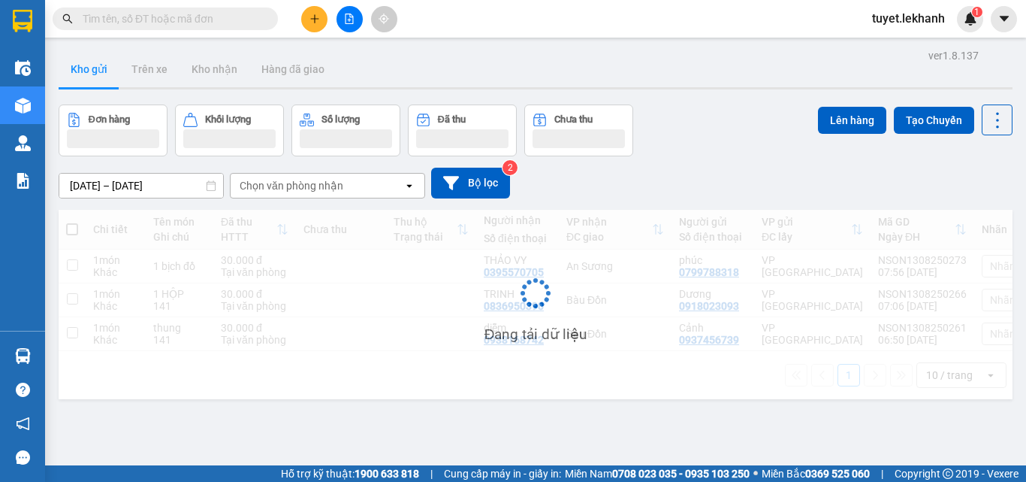
type input "[DATE] – [DATE]"
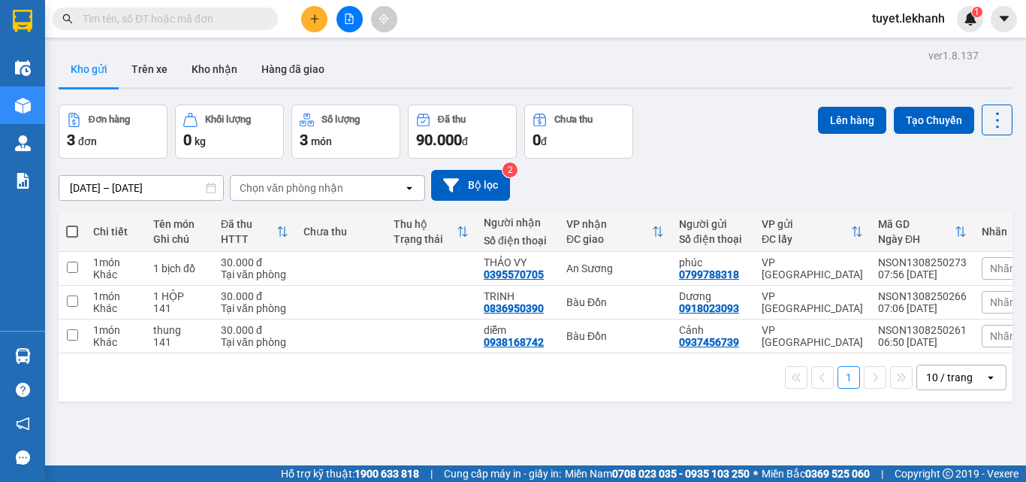
click at [322, 16] on button at bounding box center [314, 19] width 26 height 26
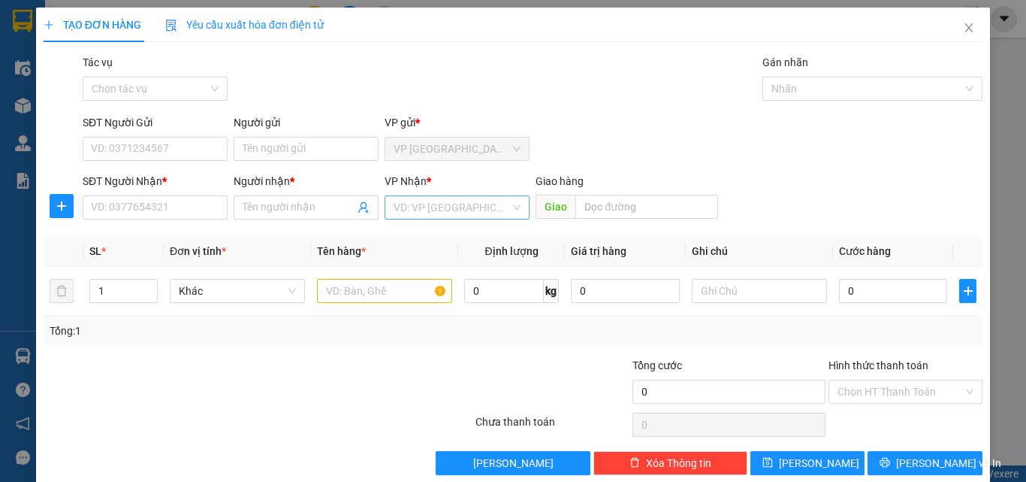
click at [503, 213] on input "search" at bounding box center [452, 207] width 116 height 23
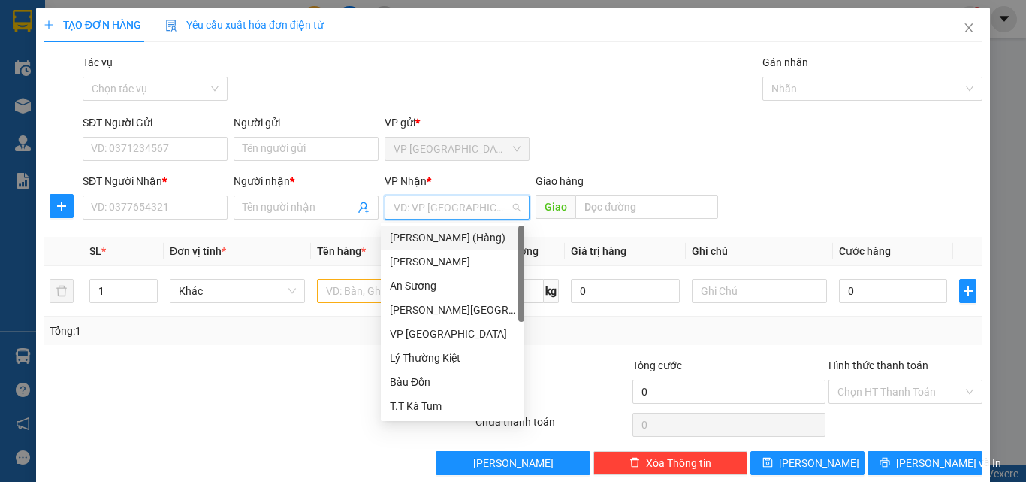
click at [345, 329] on div "Tổng: 1" at bounding box center [224, 330] width 348 height 17
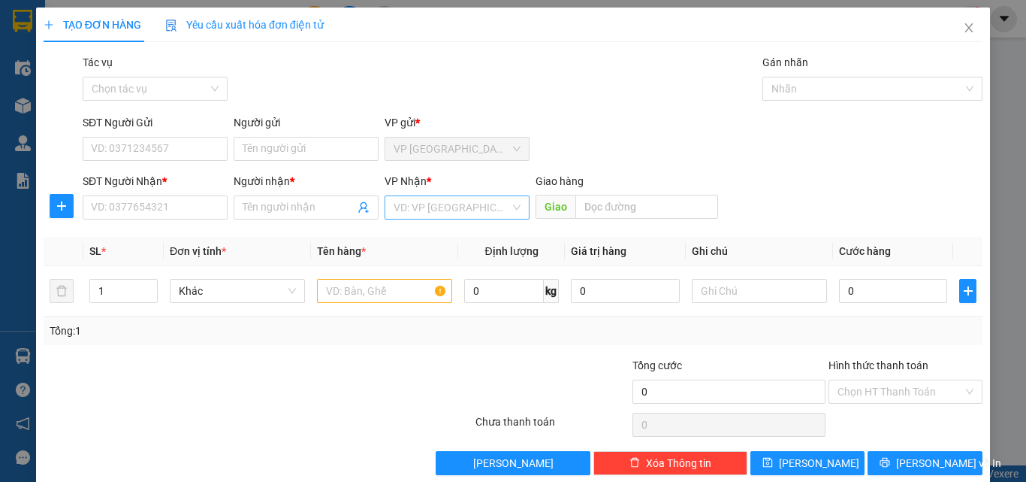
click at [436, 208] on input "search" at bounding box center [452, 207] width 116 height 23
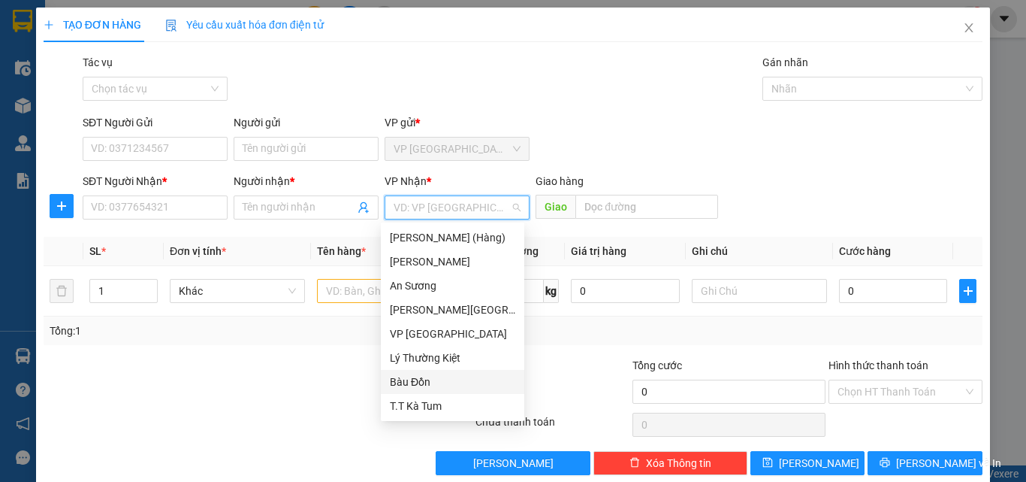
click at [437, 382] on div "Bàu Đồn" at bounding box center [452, 381] width 125 height 17
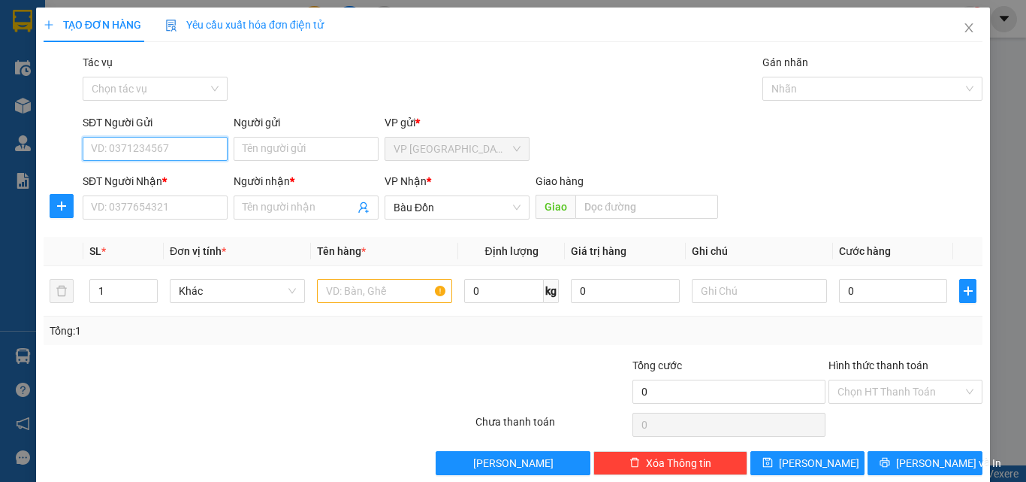
click at [100, 153] on input "SĐT Người Gửi" at bounding box center [155, 149] width 145 height 24
type input "0355796907"
click at [158, 177] on div "0355796907 - Long" at bounding box center [153, 179] width 125 height 17
type input "Long"
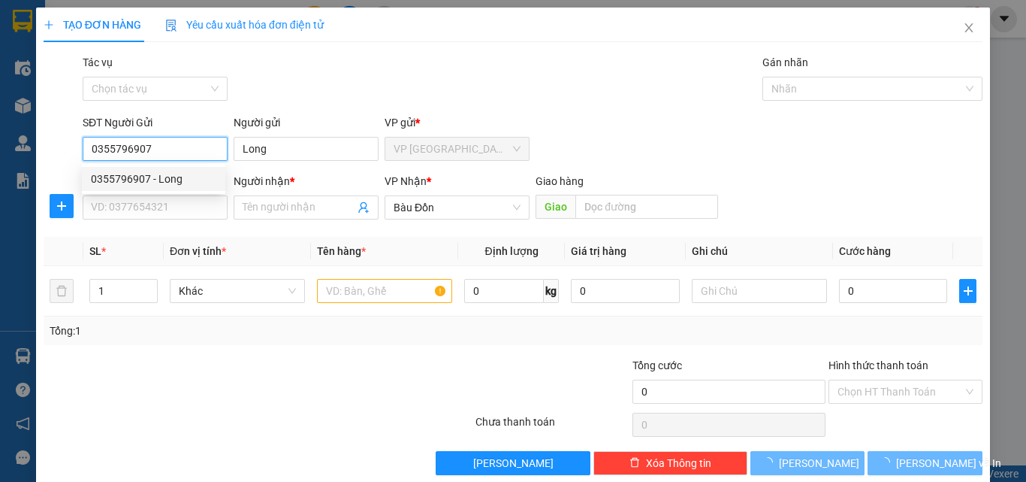
type input "30.000"
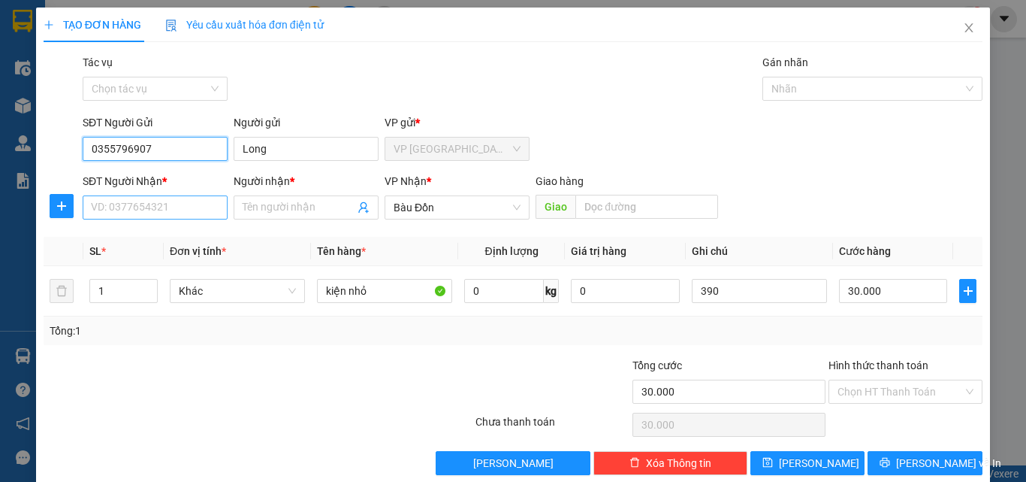
type input "0355796907"
click at [177, 212] on input "SĐT Người Nhận *" at bounding box center [155, 207] width 145 height 24
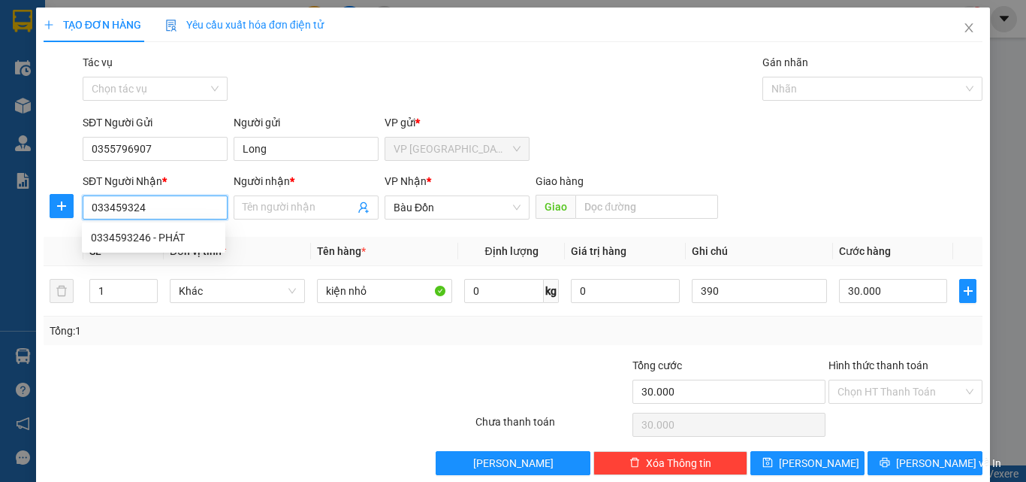
type input "0334593246"
click at [159, 235] on div "0334593246 - PHÁT" at bounding box center [153, 237] width 125 height 17
type input "PHÁT"
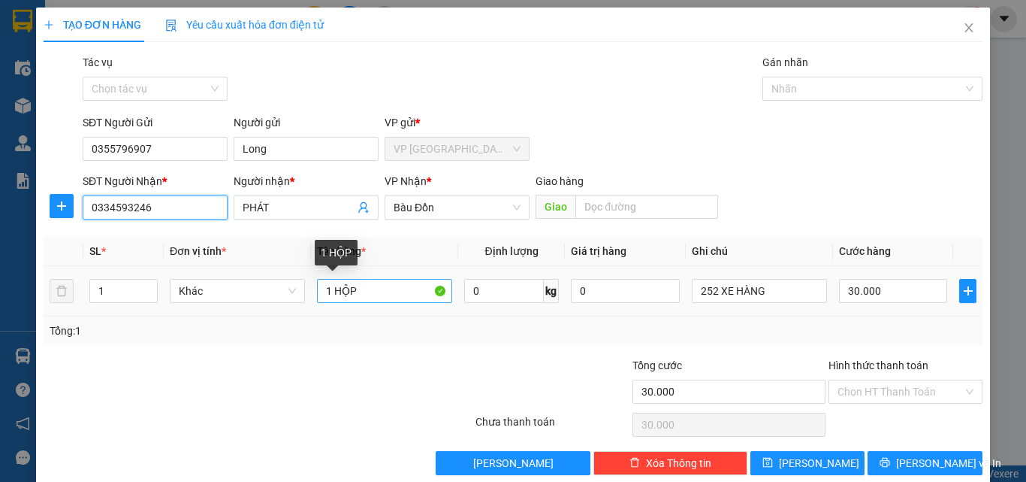
type input "0334593246"
click at [369, 294] on input "1 HỘP" at bounding box center [384, 291] width 135 height 24
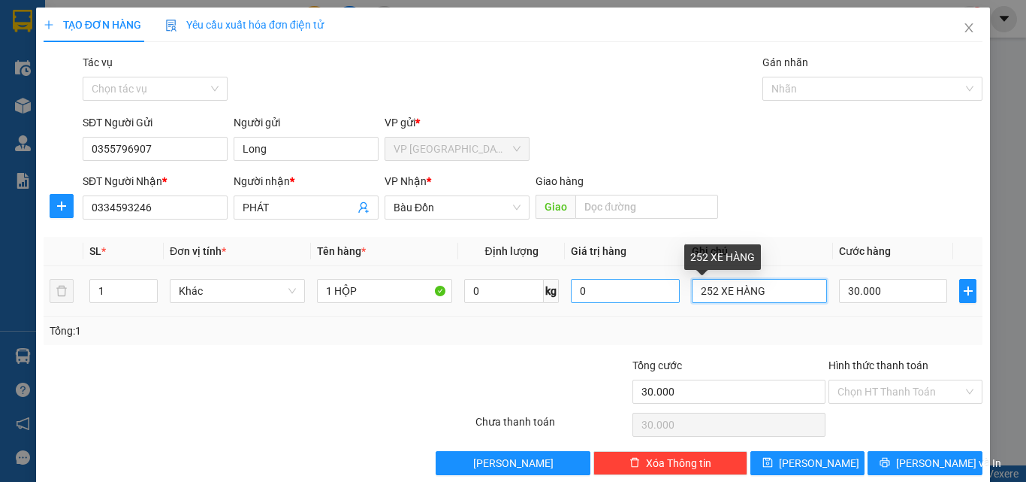
drag, startPoint x: 765, startPoint y: 290, endPoint x: 653, endPoint y: 292, distance: 112.0
click at [653, 292] on tr "1 Khác 1 HỘP 0 kg 0 252 XE HÀNG 30.000" at bounding box center [513, 291] width 939 height 50
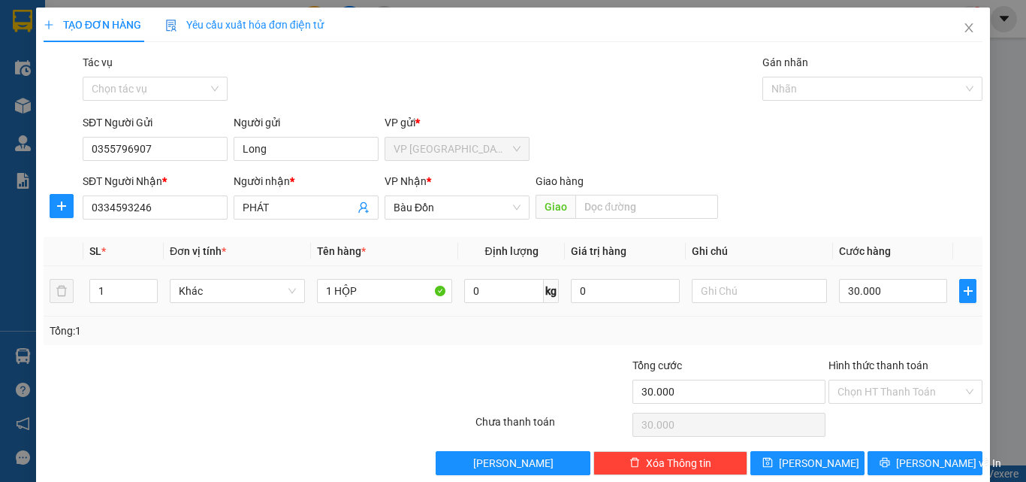
click at [893, 278] on div "30.000" at bounding box center [893, 291] width 108 height 30
click at [917, 411] on div "Chọn HT Thanh Toán" at bounding box center [905, 424] width 157 height 30
click at [905, 460] on span "[PERSON_NAME] và In" at bounding box center [948, 463] width 105 height 17
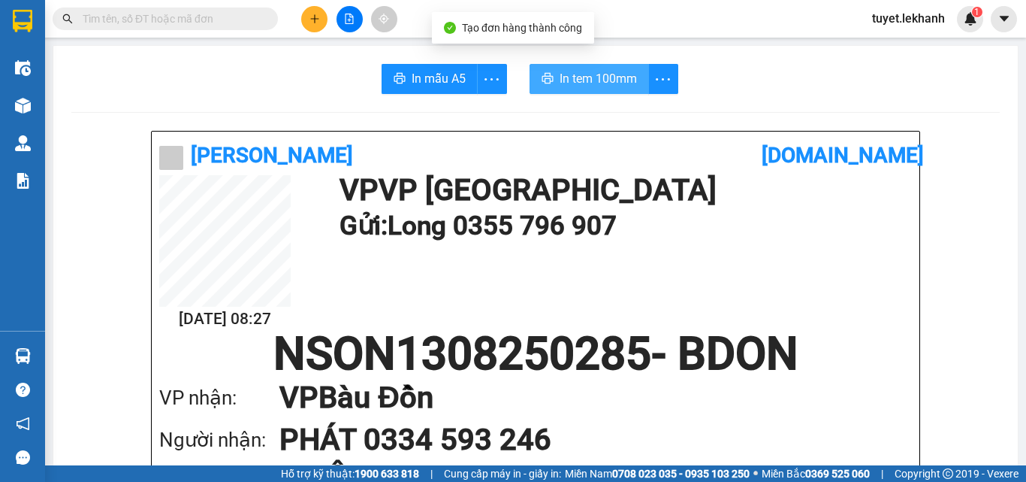
click at [578, 74] on span "In tem 100mm" at bounding box center [598, 78] width 77 height 19
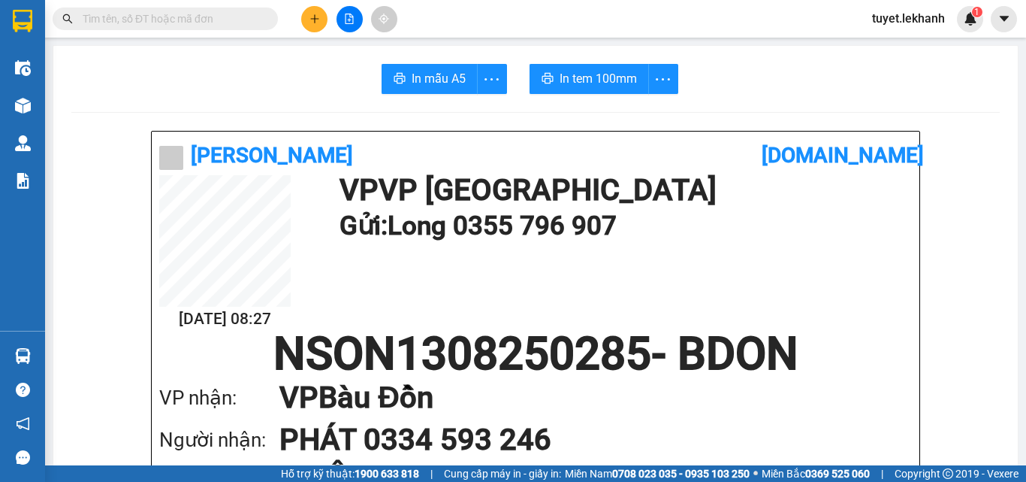
scroll to position [75, 0]
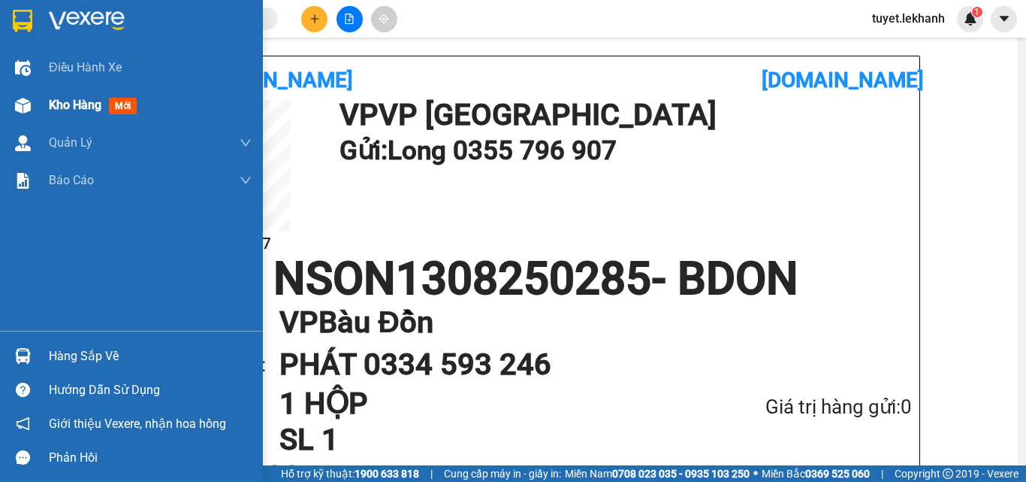
click at [54, 98] on span "Kho hàng" at bounding box center [75, 105] width 53 height 14
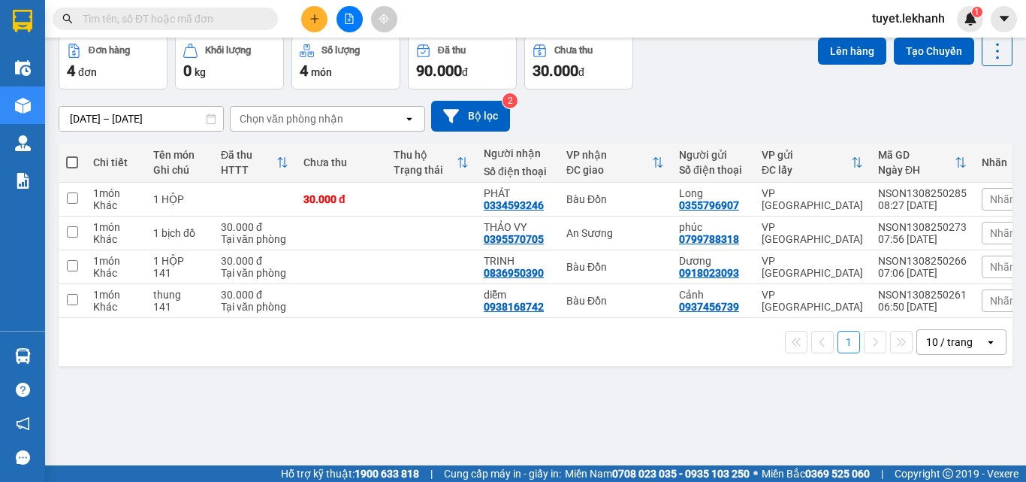
scroll to position [69, 0]
click at [889, 201] on icon at bounding box center [894, 199] width 11 height 11
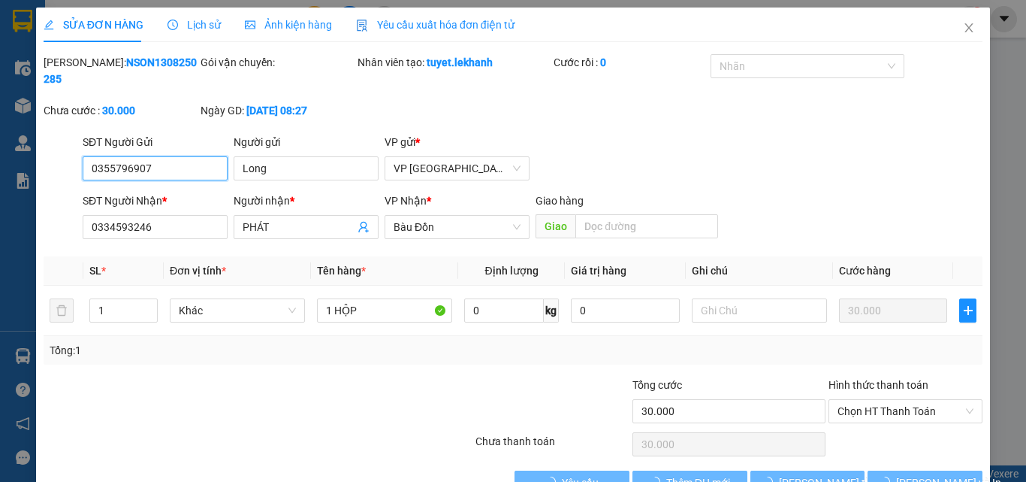
type input "0355796907"
type input "Long"
type input "0334593246"
type input "PHÁT"
type input "30.000"
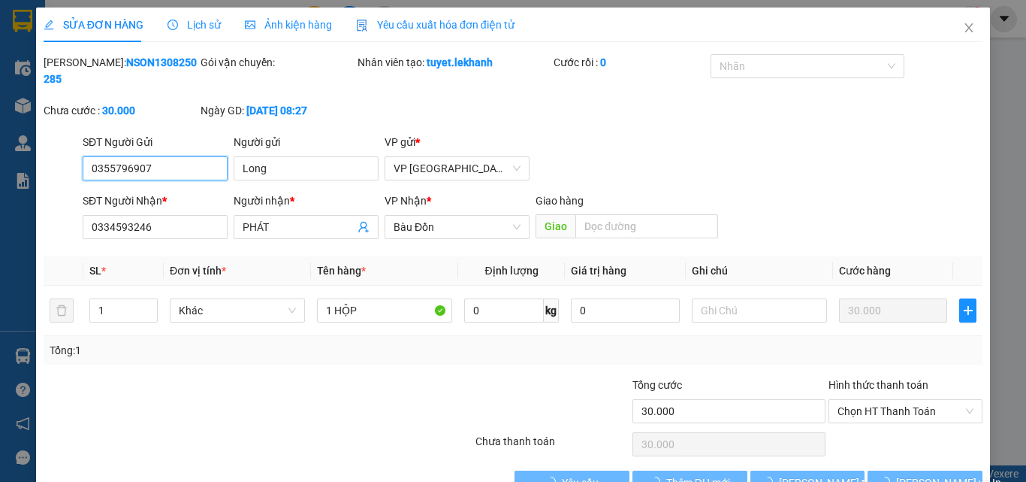
type input "30.000"
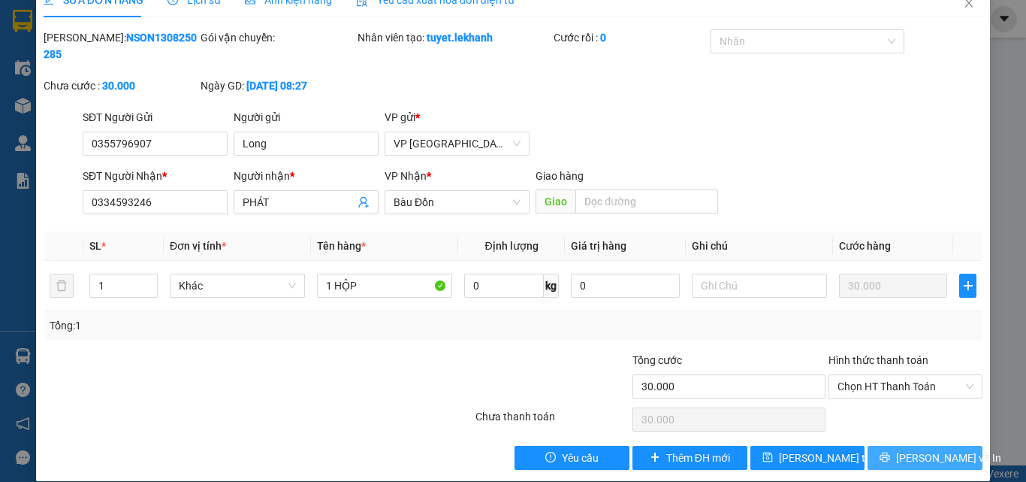
drag, startPoint x: 938, startPoint y: 442, endPoint x: 950, endPoint y: 434, distance: 14.0
click at [940, 449] on span "[PERSON_NAME] và In" at bounding box center [948, 457] width 105 height 17
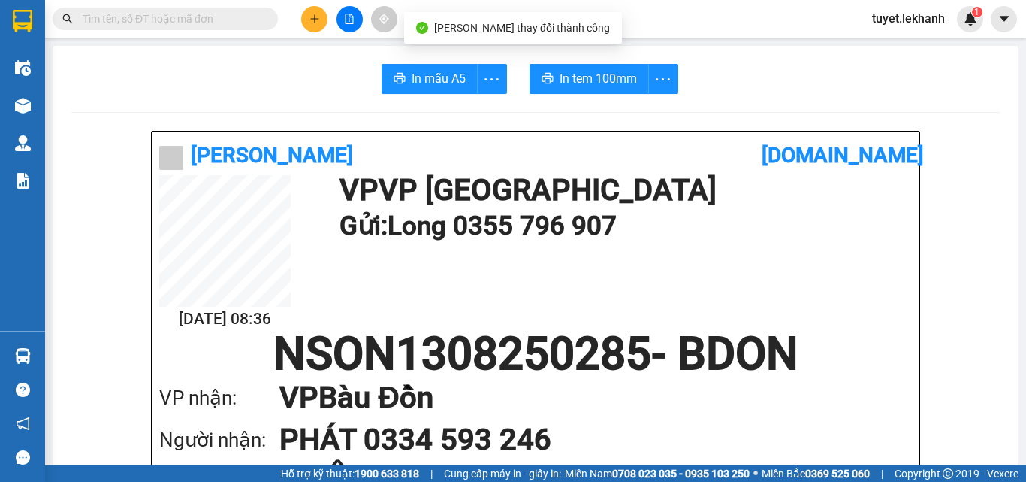
scroll to position [75, 0]
